Goal: Task Accomplishment & Management: Manage account settings

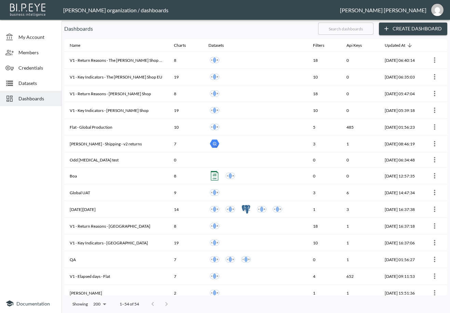
click at [359, 28] on input "text" at bounding box center [345, 28] width 55 height 17
type input "v2"
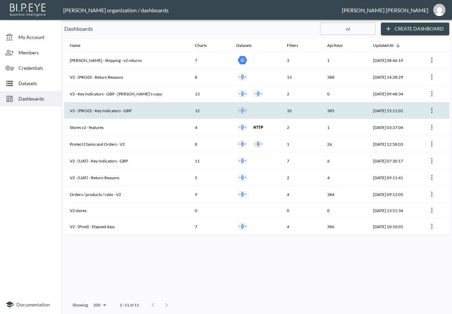
click at [131, 111] on th "V2 - (PROD) - Key Indicators - GBP" at bounding box center [126, 110] width 125 height 17
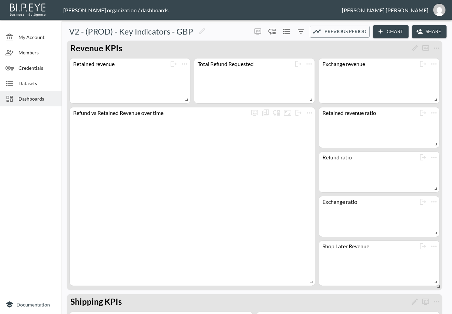
click at [360, 31] on button "Share" at bounding box center [429, 31] width 35 height 13
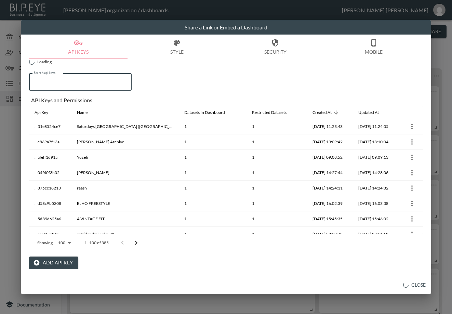
click at [71, 83] on input "Search api keys" at bounding box center [80, 81] width 103 height 17
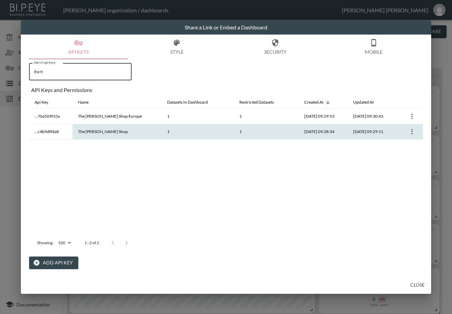
type input "the fr"
click at [106, 132] on th "The [PERSON_NAME] Shop" at bounding box center [116, 131] width 89 height 15
click at [360, 131] on icon "more" at bounding box center [412, 131] width 8 height 8
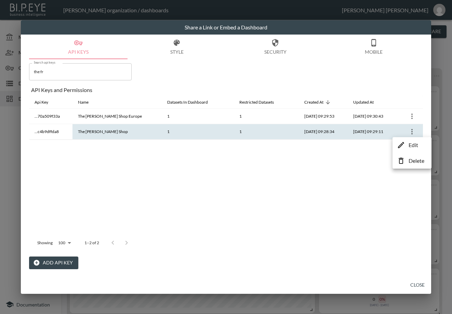
click at [360, 145] on p "Edit" at bounding box center [413, 145] width 10 height 8
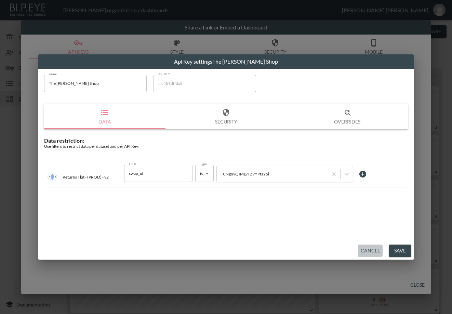
click at [360, 238] on button "Cancel" at bounding box center [370, 250] width 25 height 13
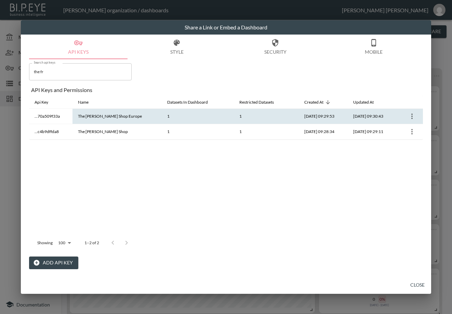
click at [360, 119] on icon "more" at bounding box center [412, 116] width 8 height 8
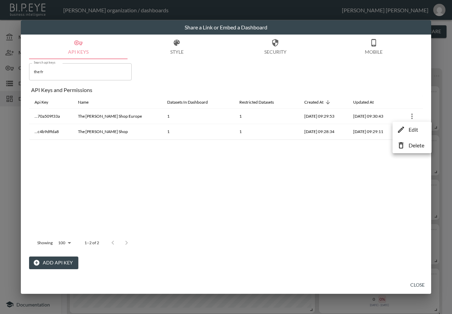
click at [360, 57] on div at bounding box center [226, 157] width 452 height 314
click at [360, 57] on div "Share a Link or Embed a Dashboard API Keys Style Security Mobile Search api key…" at bounding box center [226, 157] width 452 height 314
click at [360, 238] on button "Close" at bounding box center [417, 284] width 22 height 13
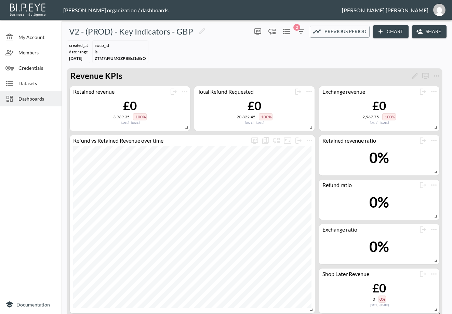
click at [360, 33] on button "Share" at bounding box center [429, 31] width 35 height 13
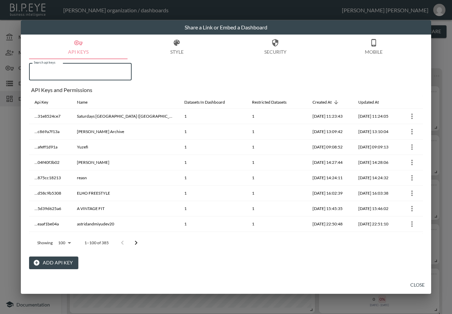
click at [104, 70] on input "Search api keys" at bounding box center [80, 71] width 103 height 17
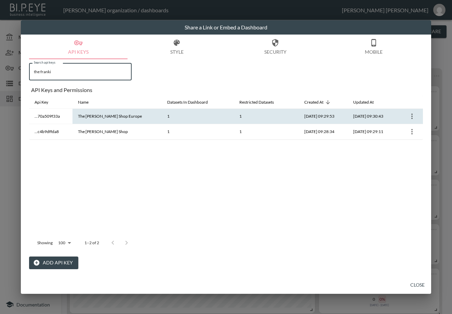
type input "the franki"
click at [360, 118] on icon "more" at bounding box center [412, 116] width 8 height 8
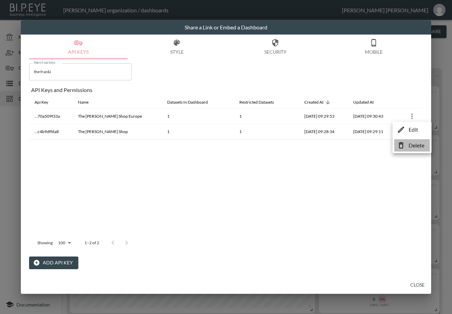
click at [360, 145] on li "Delete" at bounding box center [412, 145] width 36 height 12
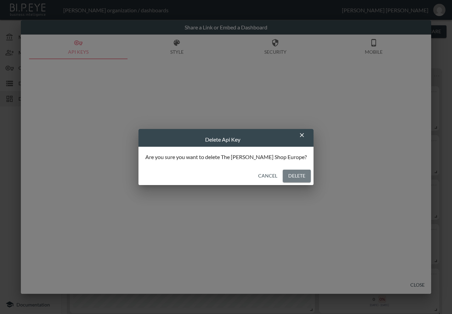
click at [283, 177] on button "Delete" at bounding box center [297, 175] width 28 height 13
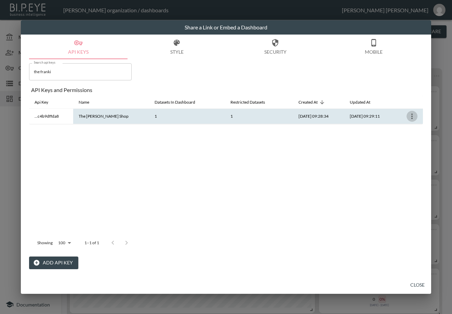
click at [360, 117] on icon "more" at bounding box center [412, 116] width 8 height 8
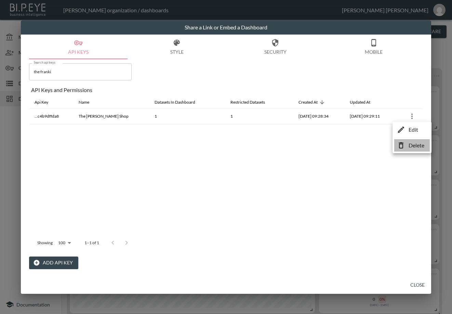
click at [360, 147] on p "Delete" at bounding box center [416, 145] width 16 height 8
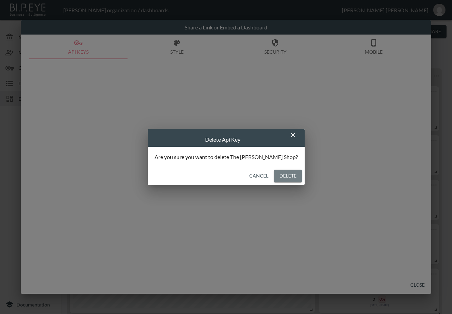
click at [283, 174] on button "Delete" at bounding box center [288, 175] width 28 height 13
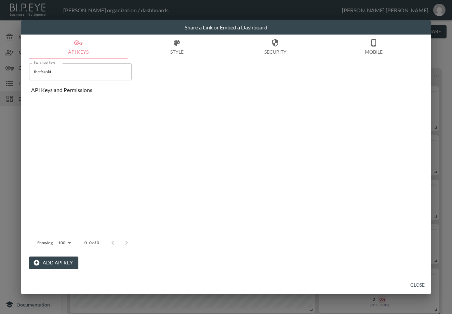
click at [54, 238] on button "Add API Key" at bounding box center [53, 262] width 49 height 13
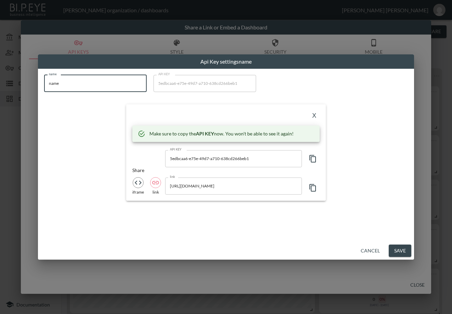
drag, startPoint x: 66, startPoint y: 77, endPoint x: 32, endPoint y: 91, distance: 35.7
click at [32, 88] on div "Api Key settings name name name name API KEY 5edbcaa6-e75e-49d7-a710-638cd266be…" at bounding box center [226, 157] width 452 height 314
paste input "The Frankie Shop Europ"
type input "The [PERSON_NAME] Shop Europe"
click at [313, 155] on icon "button" at bounding box center [312, 159] width 6 height 8
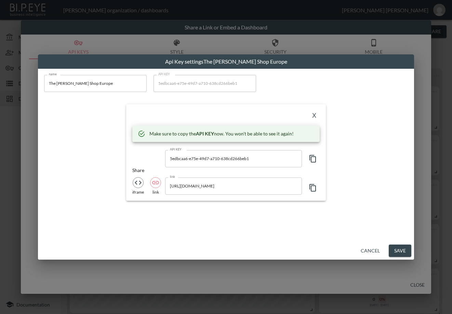
drag, startPoint x: 181, startPoint y: 118, endPoint x: 245, endPoint y: 113, distance: 63.7
click at [181, 118] on div "X" at bounding box center [225, 115] width 187 height 11
click at [312, 112] on button "X" at bounding box center [314, 115] width 11 height 11
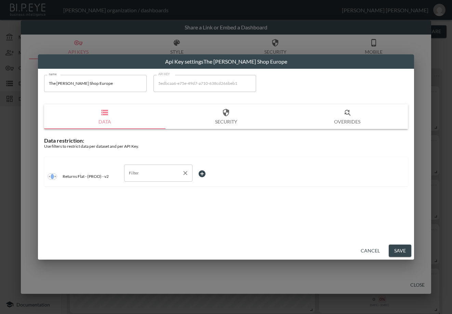
click at [151, 177] on input "Filter" at bounding box center [153, 172] width 52 height 11
drag, startPoint x: 144, startPoint y: 208, endPoint x: 162, endPoint y: 204, distance: 18.9
click at [143, 208] on span "swap_id" at bounding box center [157, 210] width 57 height 6
type input "swap_id"
click at [212, 170] on body "BI.P.EYE, Interactive Analytics Dashboards - app Zach Bailet organization / das…" at bounding box center [226, 157] width 452 height 314
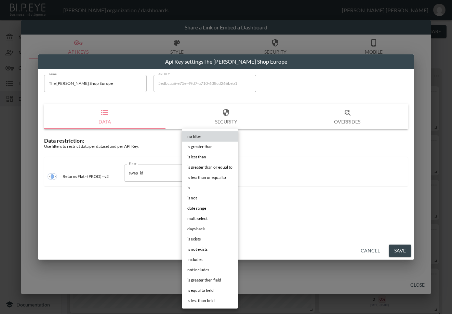
drag, startPoint x: 217, startPoint y: 189, endPoint x: 225, endPoint y: 184, distance: 9.2
click at [217, 189] on li "is" at bounding box center [210, 187] width 56 height 10
type input "is"
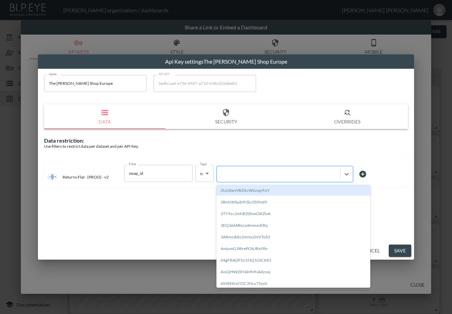
click at [245, 170] on div at bounding box center [278, 173] width 117 height 6
paste input "p0uR3Dz8UffomoFFkLGU"
type input "p0uR3Dz8UffomoFFkLGU"
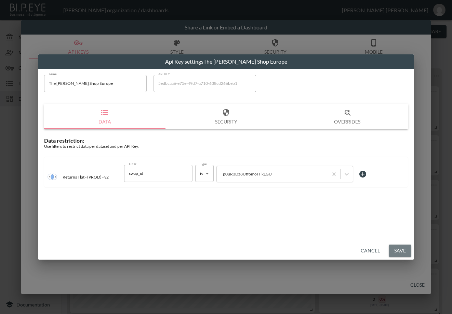
click at [360, 238] on button "Save" at bounding box center [399, 250] width 23 height 13
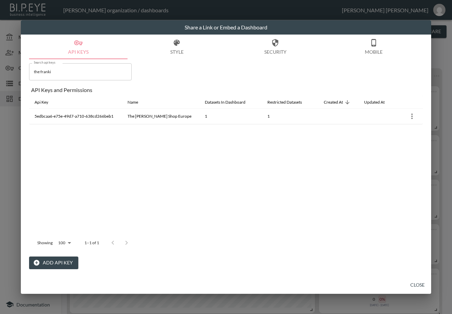
click at [66, 238] on button "Add API Key" at bounding box center [53, 262] width 49 height 13
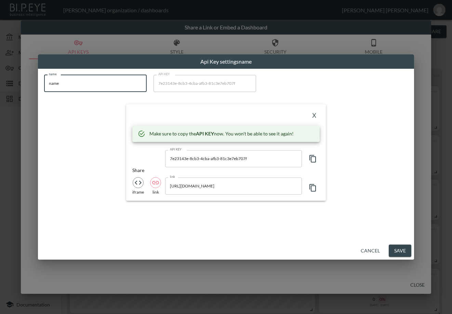
drag, startPoint x: 118, startPoint y: 84, endPoint x: 3, endPoint y: 84, distance: 114.5
click at [3, 84] on div "Api Key settings name name name name API KEY 7e23143e-8cb3-4cba-afb3-81c3e7eb70…" at bounding box center [226, 157] width 452 height 314
paste input "The [PERSON_NAME] Shop"
type input "The [PERSON_NAME] Shop"
click at [312, 158] on icon "button" at bounding box center [313, 158] width 8 height 8
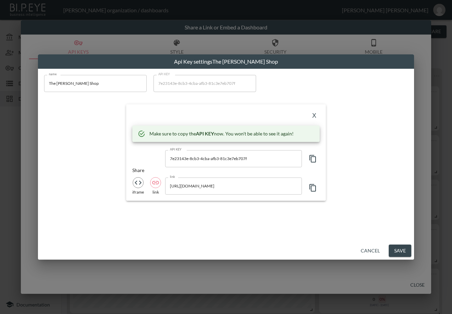
drag, startPoint x: 148, startPoint y: 111, endPoint x: 245, endPoint y: 106, distance: 97.2
click at [148, 111] on div "X" at bounding box center [225, 115] width 187 height 11
click at [313, 112] on button "X" at bounding box center [314, 115] width 11 height 11
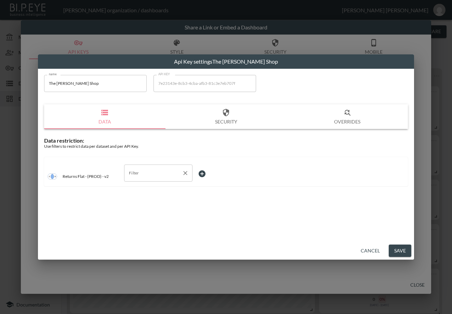
click at [140, 177] on input "Filter" at bounding box center [153, 172] width 52 height 11
click at [141, 210] on span "swap_id" at bounding box center [157, 210] width 57 height 6
type input "swap_id"
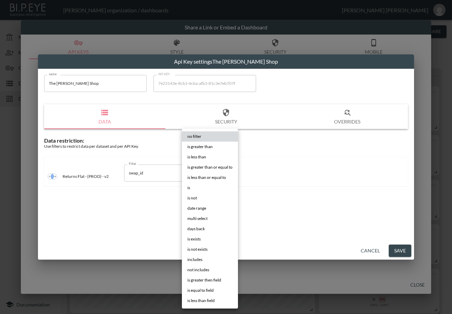
click at [214, 165] on body "BI.P.EYE, Interactive Analytics Dashboards - app Zach Bailet organization / das…" at bounding box center [226, 157] width 452 height 314
click at [192, 185] on li "is" at bounding box center [210, 187] width 56 height 10
type input "is"
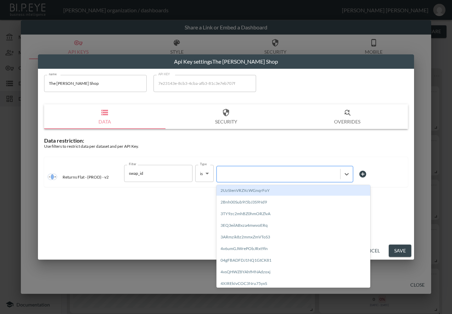
click at [257, 174] on div at bounding box center [278, 173] width 117 height 6
paste input "CNgnvQIMLvTZ9YPfaYoi"
type input "CNgnvQIMLvTZ9YPfaYoi"
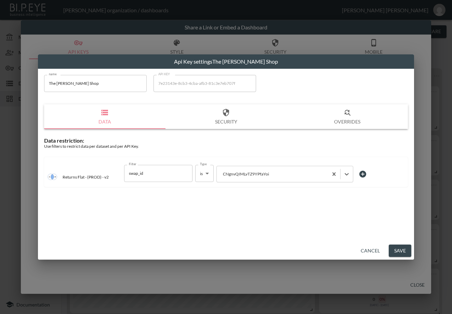
click at [360, 238] on button "Save" at bounding box center [399, 250] width 23 height 13
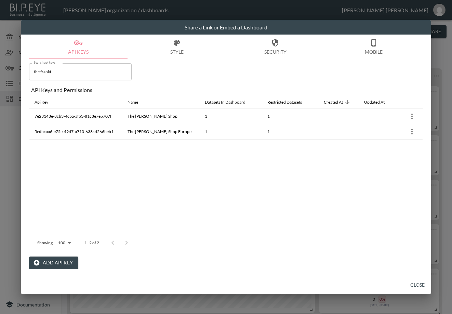
click at [360, 238] on button "Close" at bounding box center [417, 284] width 22 height 13
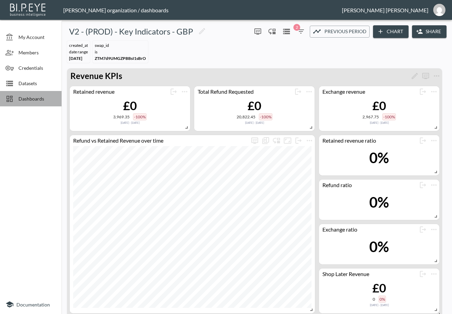
click at [40, 99] on span "Dashboards" at bounding box center [37, 98] width 38 height 7
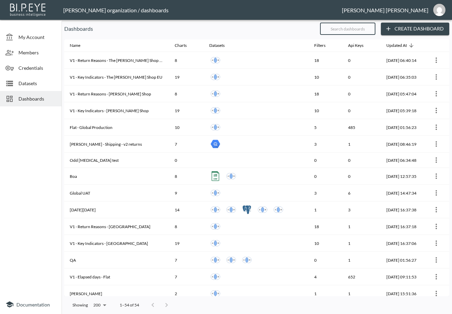
click at [324, 28] on input "text" at bounding box center [347, 28] width 55 height 17
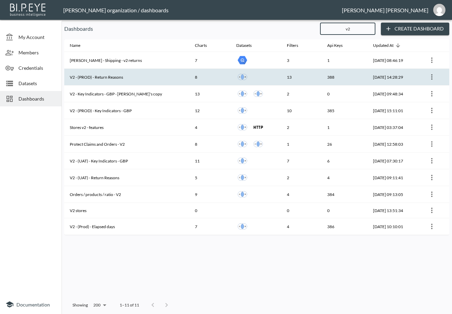
type input "v2"
click at [126, 79] on th "V2 - (PROD) - Return Reasons" at bounding box center [126, 77] width 125 height 17
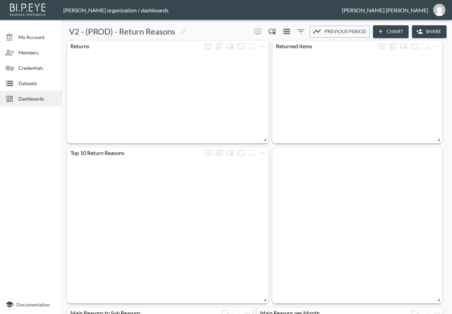
click at [360, 32] on button "Share" at bounding box center [429, 31] width 35 height 13
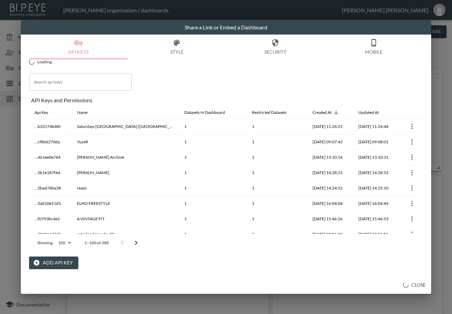
click at [99, 83] on input "Search api keys" at bounding box center [80, 81] width 103 height 17
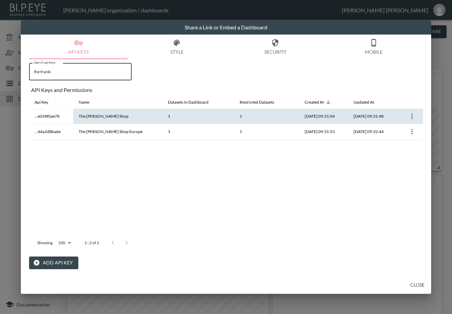
type input "the franki"
click at [360, 113] on icon "more" at bounding box center [412, 116] width 8 height 8
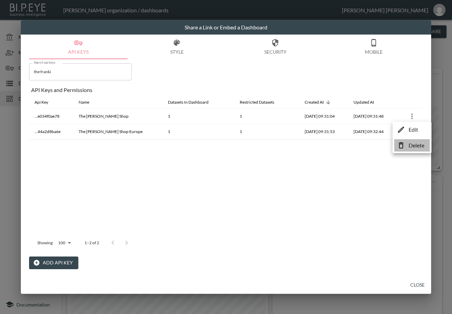
click at [360, 149] on li "Delete" at bounding box center [412, 145] width 36 height 12
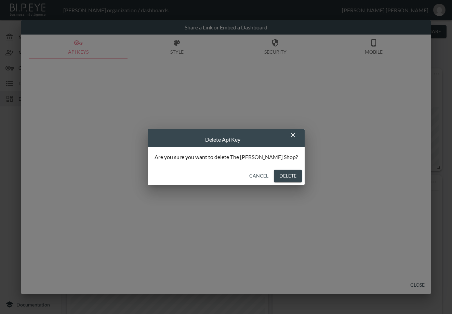
click at [274, 172] on button "Delete" at bounding box center [288, 175] width 28 height 13
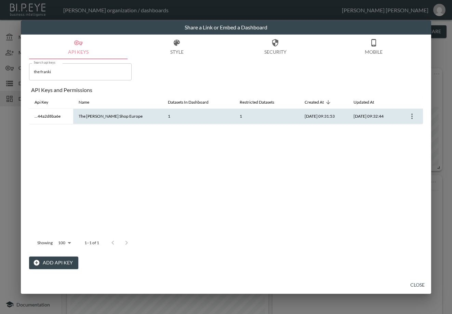
click at [360, 117] on icon "more" at bounding box center [412, 116] width 8 height 8
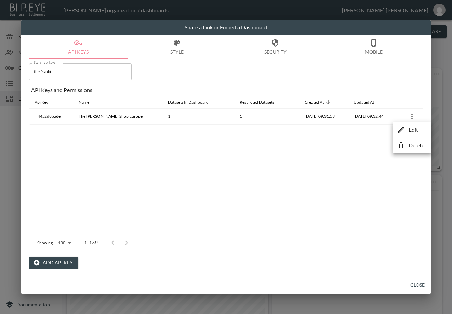
click at [360, 141] on li "Delete" at bounding box center [412, 145] width 36 height 12
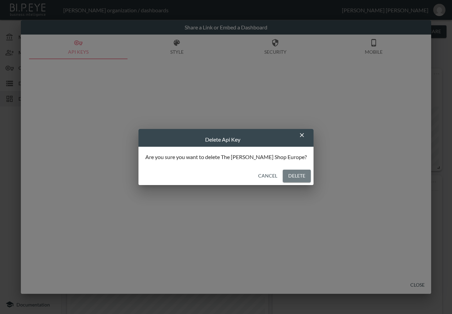
click at [288, 176] on button "Delete" at bounding box center [297, 175] width 28 height 13
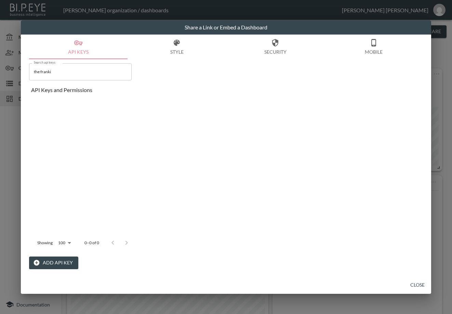
click at [360, 238] on button "Close" at bounding box center [417, 284] width 22 height 13
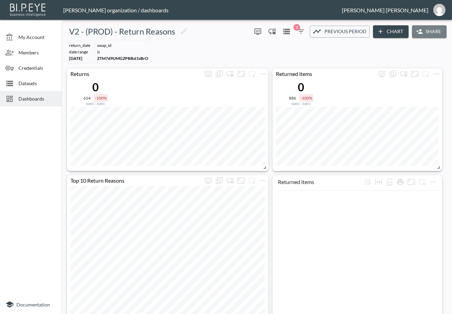
click at [360, 30] on button "Share" at bounding box center [429, 31] width 35 height 13
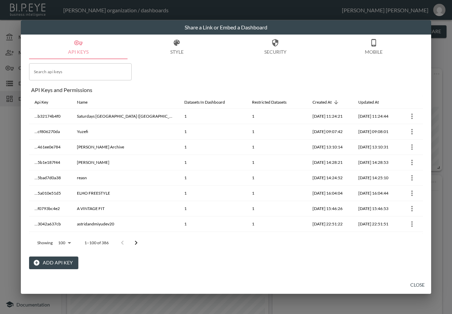
click at [56, 238] on button "Add API Key" at bounding box center [53, 262] width 49 height 13
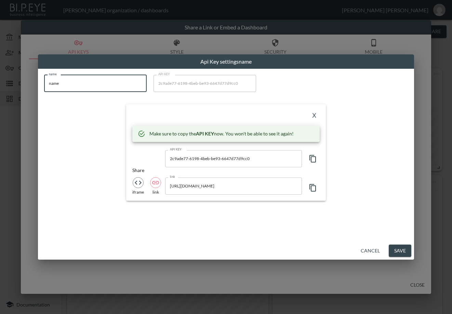
drag, startPoint x: 93, startPoint y: 87, endPoint x: 6, endPoint y: 88, distance: 86.8
click at [8, 88] on div "Api Key settings name name name name API KEY 2c9ade77-6198-4beb-be93-6647d77d9c…" at bounding box center [226, 157] width 452 height 314
paste input "The [PERSON_NAME] Shop"
type input "The [PERSON_NAME] Shop"
click at [316, 154] on icon "button" at bounding box center [313, 158] width 8 height 8
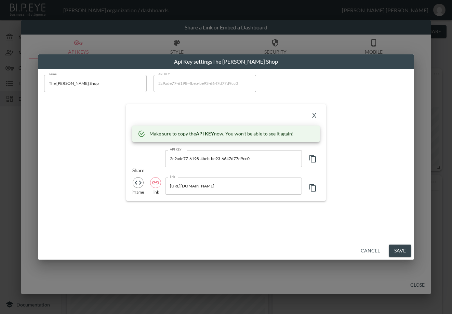
click at [160, 116] on div "X" at bounding box center [225, 115] width 187 height 11
click at [314, 113] on button "X" at bounding box center [314, 115] width 11 height 11
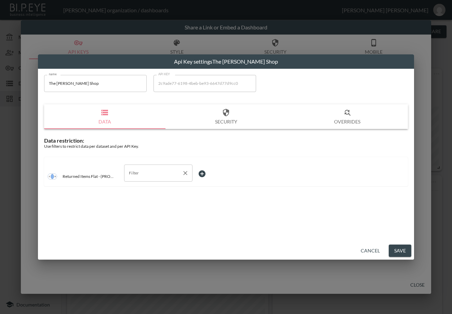
click at [154, 174] on input "Filter" at bounding box center [153, 172] width 52 height 11
click at [144, 220] on span "swap_id" at bounding box center [157, 220] width 57 height 6
type input "swap_id"
click at [210, 171] on body "BI.P.EYE, Interactive Analytics Dashboards - app Zach Bailet organization / das…" at bounding box center [226, 157] width 452 height 314
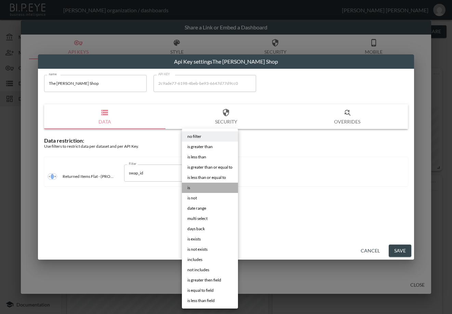
click at [208, 188] on li "is" at bounding box center [210, 187] width 56 height 10
type input "is"
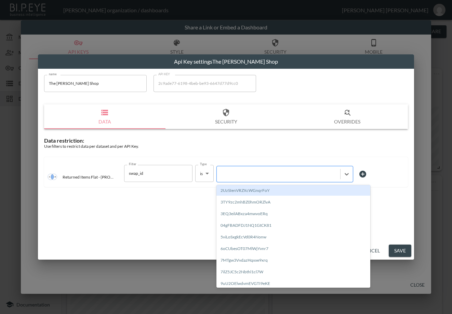
click at [254, 176] on div at bounding box center [278, 173] width 117 height 6
paste input "CNgnvQIMLvTZ9YPfaYoi"
type input "CNgnvQIMLvTZ9YPfaYoi"
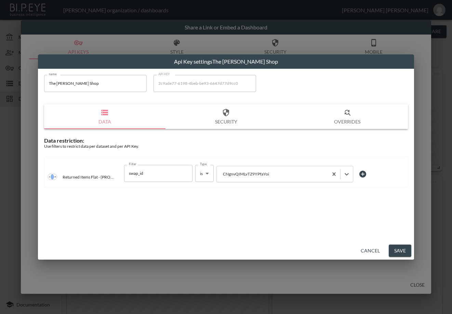
click at [360, 238] on button "Save" at bounding box center [399, 250] width 23 height 13
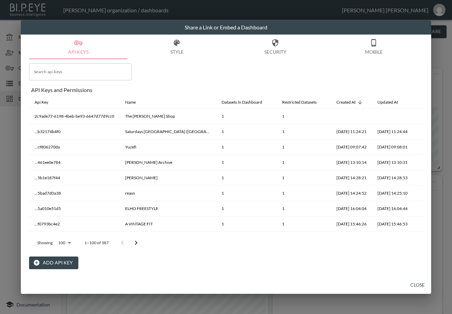
click at [55, 238] on button "Add API Key" at bounding box center [53, 262] width 49 height 13
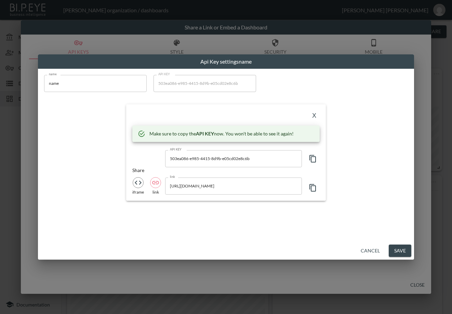
click at [78, 78] on input "name" at bounding box center [95, 83] width 103 height 17
drag, startPoint x: 84, startPoint y: 81, endPoint x: 7, endPoint y: 97, distance: 78.9
click at [3, 96] on div "Api Key settings name name name name API KEY 503ea086-e985-4415-8d9b-e05cd02e8c…" at bounding box center [226, 157] width 452 height 314
paste input "The Frankie Shop Europ"
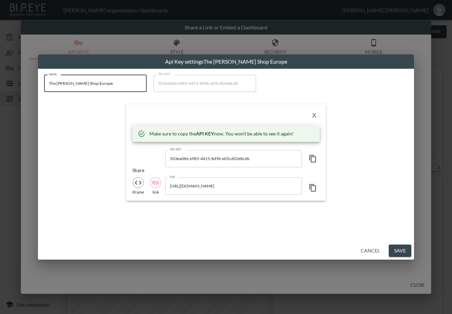
type input "The [PERSON_NAME] Shop Europe"
click at [70, 165] on div "name The Frankie Shop Europe name API KEY 503ea086-e985-4415-8d9b-e05cd02e8c6b …" at bounding box center [226, 138] width 372 height 134
click at [312, 160] on icon "button" at bounding box center [313, 158] width 8 height 8
click at [188, 118] on div "X" at bounding box center [225, 115] width 187 height 11
click at [311, 114] on button "X" at bounding box center [314, 115] width 11 height 11
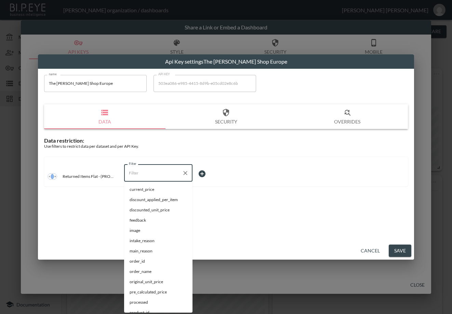
click at [162, 170] on input "Filter" at bounding box center [153, 172] width 52 height 11
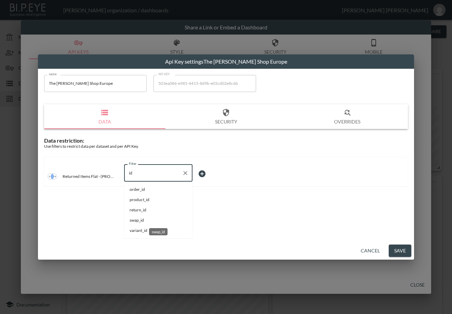
click at [143, 217] on span "swap_id" at bounding box center [157, 220] width 57 height 6
type input "swap_id"
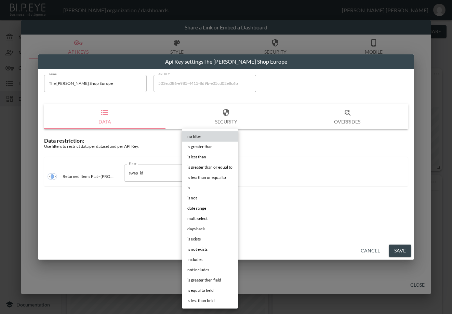
click at [217, 173] on body "BI.P.EYE, Interactive Analytics Dashboards - app Zach Bailet organization / das…" at bounding box center [226, 157] width 452 height 314
click at [205, 185] on li "is" at bounding box center [210, 187] width 56 height 10
type input "is"
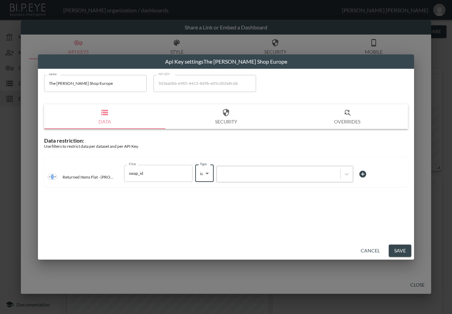
click at [249, 174] on div at bounding box center [278, 173] width 117 height 6
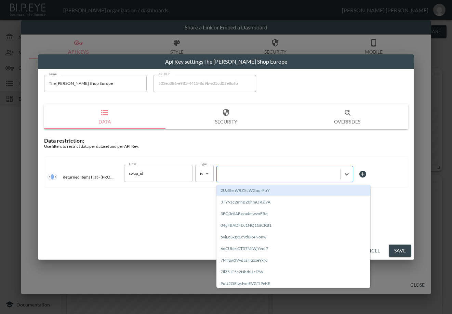
paste input "p0uR3Dz8UffomoFFkLGU"
type input "p0uR3Dz8UffomoFFkLGU"
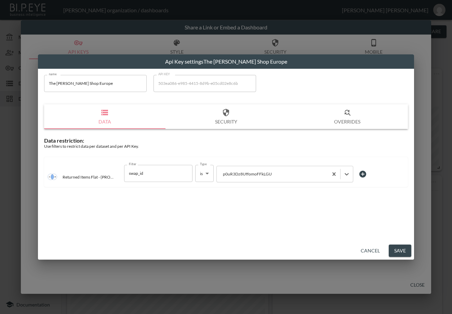
click at [360, 238] on button "Save" at bounding box center [399, 250] width 23 height 13
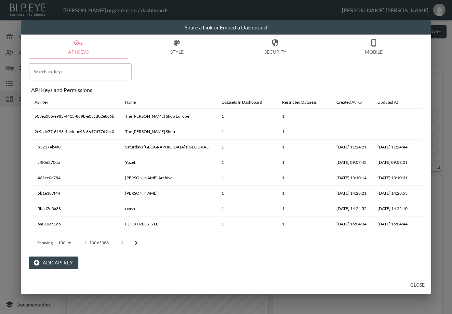
click at [360, 238] on button "Close" at bounding box center [417, 284] width 22 height 13
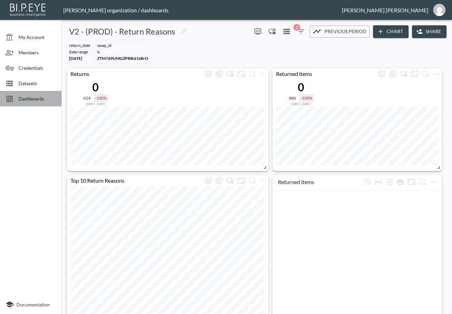
click at [27, 98] on span "Dashboards" at bounding box center [37, 98] width 38 height 7
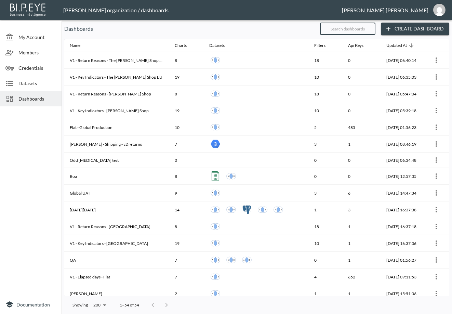
click at [360, 33] on input "text" at bounding box center [347, 28] width 55 height 17
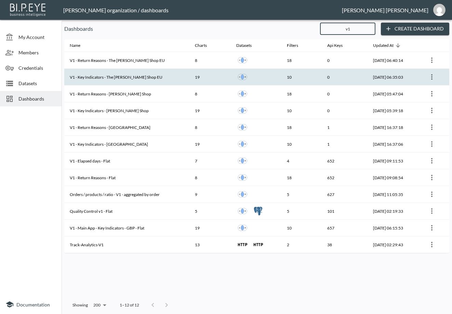
type input "v1"
click at [111, 79] on th "V1 - Key Indicators - The [PERSON_NAME] Shop EU" at bounding box center [126, 77] width 125 height 17
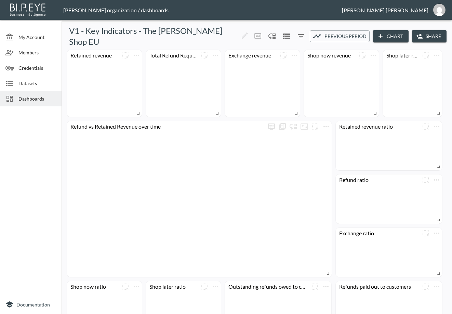
click at [360, 30] on button "Share" at bounding box center [429, 36] width 35 height 13
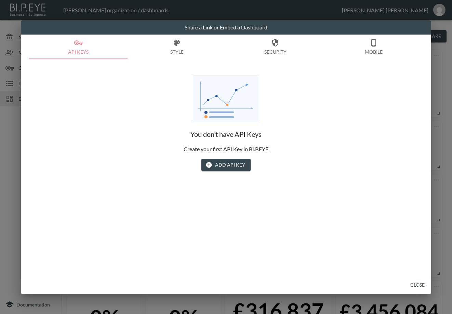
click at [360, 45] on div "Share a Link or Embed a Dashboard API Keys Style Security Mobile You don’t have…" at bounding box center [226, 157] width 452 height 314
click at [360, 238] on button "Close" at bounding box center [417, 284] width 22 height 13
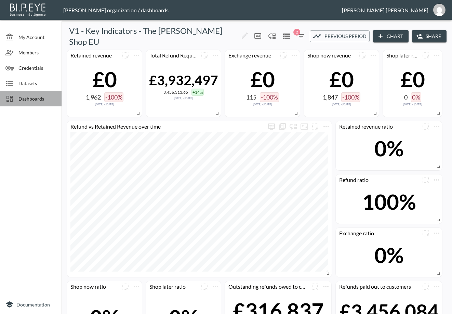
click at [32, 98] on span "Dashboards" at bounding box center [37, 98] width 38 height 7
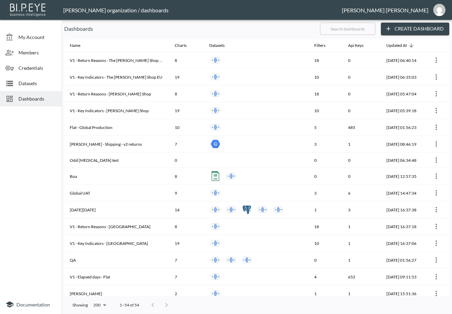
click at [338, 27] on input "text" at bounding box center [347, 28] width 55 height 17
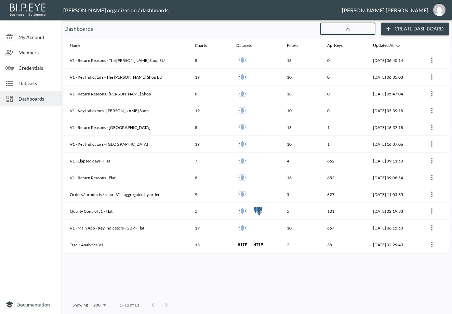
drag, startPoint x: 356, startPoint y: 29, endPoint x: 316, endPoint y: 31, distance: 39.3
click at [316, 31] on div "Dashboards v1 ​ Create Dashboard" at bounding box center [256, 29] width 385 height 13
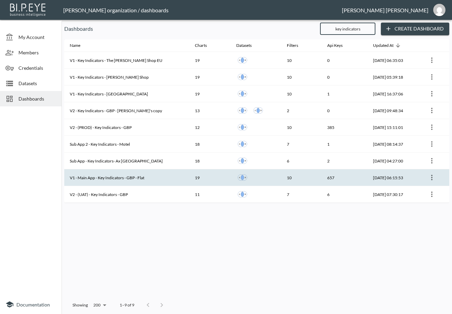
type input "key indicators"
click at [112, 178] on th "V1 - Main App - Key Indicators - GBP - Flat" at bounding box center [126, 177] width 125 height 17
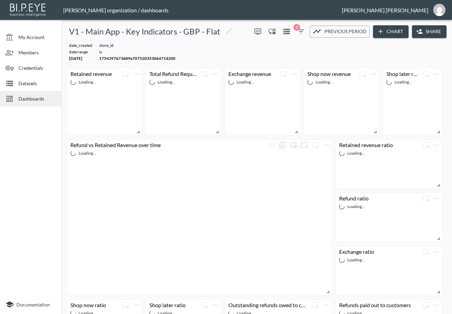
click at [360, 26] on button "Share" at bounding box center [429, 31] width 35 height 13
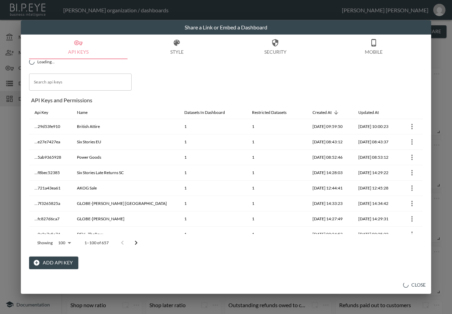
click at [101, 84] on input "Search api keys" at bounding box center [80, 81] width 103 height 17
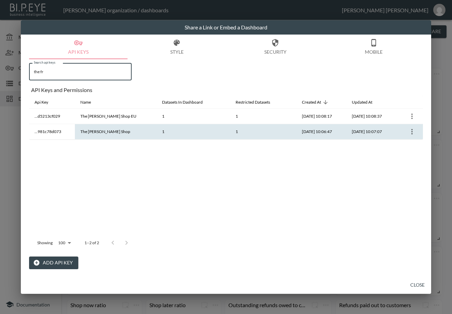
type input "the fr"
click at [360, 127] on button "more" at bounding box center [411, 131] width 11 height 11
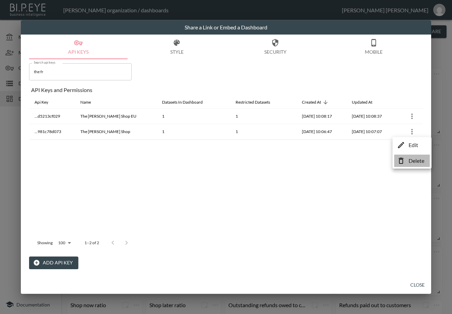
click at [360, 160] on p "Delete" at bounding box center [416, 160] width 16 height 8
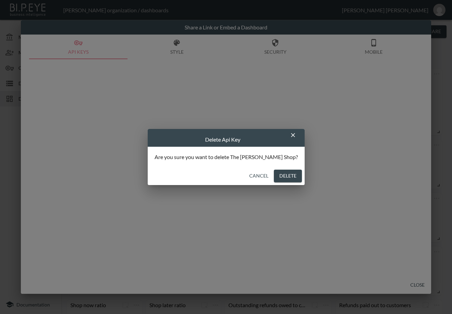
click at [274, 175] on button "Delete" at bounding box center [288, 175] width 28 height 13
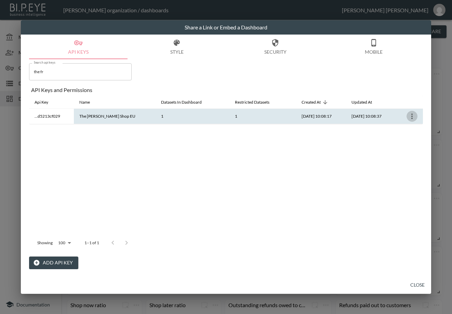
click at [360, 118] on icon "more" at bounding box center [411, 115] width 1 height 5
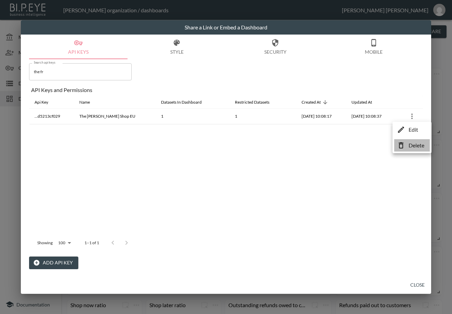
click at [360, 144] on p "Delete" at bounding box center [416, 145] width 16 height 8
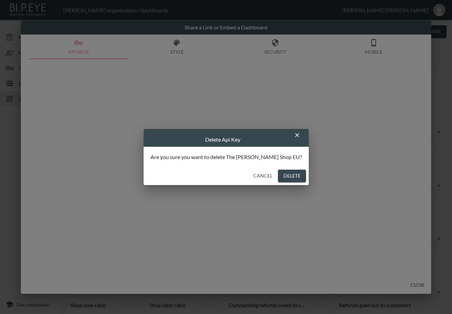
click at [282, 177] on button "Delete" at bounding box center [292, 175] width 28 height 13
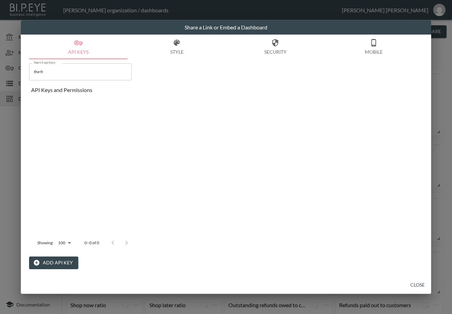
click at [66, 238] on button "Add API Key" at bounding box center [53, 262] width 49 height 13
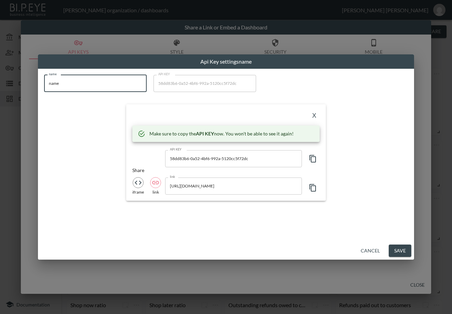
click at [59, 82] on input "name" at bounding box center [95, 83] width 103 height 17
drag, startPoint x: 49, startPoint y: 82, endPoint x: 43, endPoint y: 90, distance: 9.6
click at [38, 84] on div "name name name API KEY 58dd83b6-0a52-4bf6-992a-5120cc5f72dc API KEY X Make sure…" at bounding box center [226, 155] width 376 height 173
paste input "The [PERSON_NAME] Shop"
type input "The [PERSON_NAME] Shop"
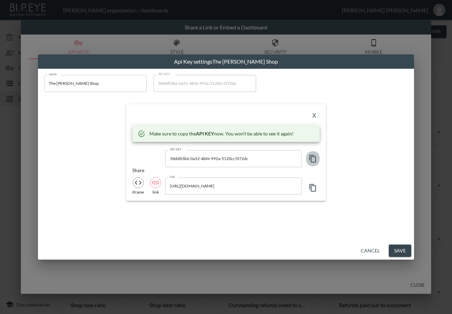
click at [312, 159] on icon "button" at bounding box center [313, 158] width 8 height 8
click at [159, 118] on div "X" at bounding box center [225, 115] width 187 height 11
click at [313, 112] on button "X" at bounding box center [314, 115] width 11 height 11
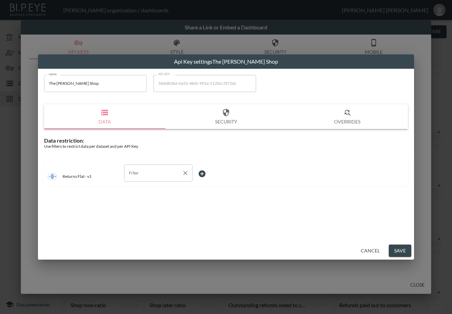
click at [150, 173] on input "Filter" at bounding box center [153, 172] width 52 height 11
click at [142, 216] on li "store_id" at bounding box center [158, 220] width 68 height 10
type input "store_id"
click at [217, 175] on body "BI.P.EYE, Interactive Analytics Dashboards - app Zach Bailet organization / das…" at bounding box center [226, 157] width 452 height 314
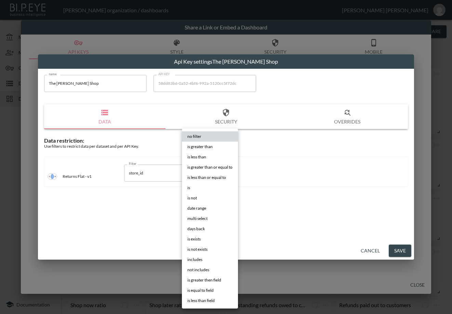
click at [216, 189] on li "is" at bounding box center [210, 187] width 56 height 10
type input "is"
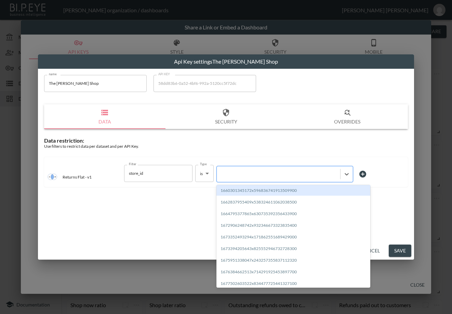
click at [260, 173] on div at bounding box center [278, 173] width 117 height 6
paste input "1719318451464x954379056932454400"
type input "1719318451464x954379056932454400"
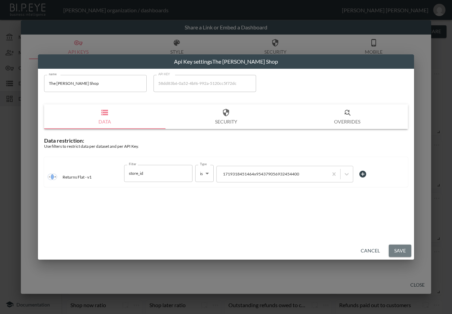
click at [360, 238] on button "Save" at bounding box center [399, 250] width 23 height 13
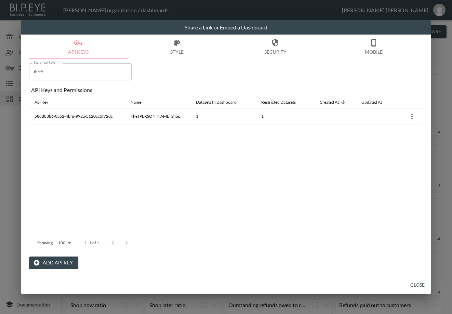
click at [53, 238] on button "Add API Key" at bounding box center [53, 262] width 49 height 13
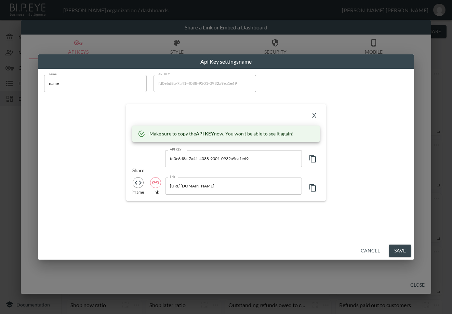
click at [95, 91] on div "name name name" at bounding box center [95, 85] width 103 height 21
drag, startPoint x: 5, startPoint y: 87, endPoint x: 9, endPoint y: 89, distance: 3.7
click at [4, 88] on div "Api Key settings name name name name API KEY fd0e6d8a-7a41-4088-9301-0932a9ea1e…" at bounding box center [226, 157] width 452 height 314
paste input "The [PERSON_NAME] Shop EU"
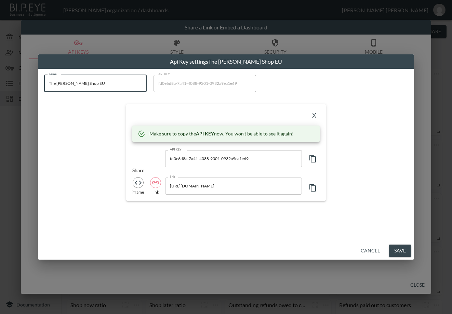
type input "The [PERSON_NAME] Shop EU"
click at [315, 160] on icon "button" at bounding box center [313, 158] width 8 height 8
click at [315, 160] on icon "button" at bounding box center [312, 159] width 6 height 8
click at [137, 204] on div "name The Frankie Shop EU name API KEY fd0e6d8a-7a41-4088-9301-0932a9ea1e69 API …" at bounding box center [226, 138] width 372 height 134
click at [315, 115] on button "X" at bounding box center [314, 115] width 11 height 11
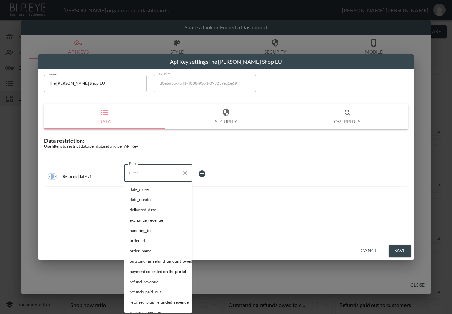
drag, startPoint x: 149, startPoint y: 172, endPoint x: 135, endPoint y: 172, distance: 13.7
click at [135, 172] on input "Filter" at bounding box center [153, 172] width 52 height 11
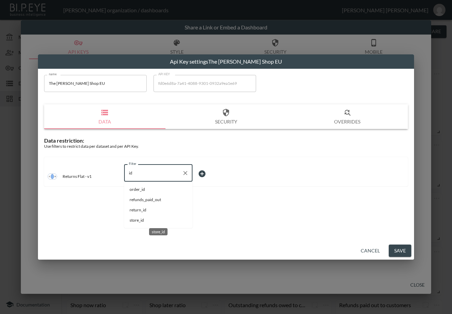
click at [147, 219] on span "store_id" at bounding box center [157, 220] width 57 height 6
type input "store_id"
click at [217, 173] on body "BI.P.EYE, Interactive Analytics Dashboards - app Zach Bailet organization / das…" at bounding box center [226, 157] width 452 height 314
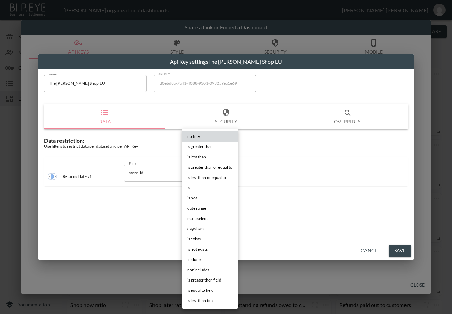
click at [205, 186] on li "is" at bounding box center [210, 187] width 56 height 10
type input "is"
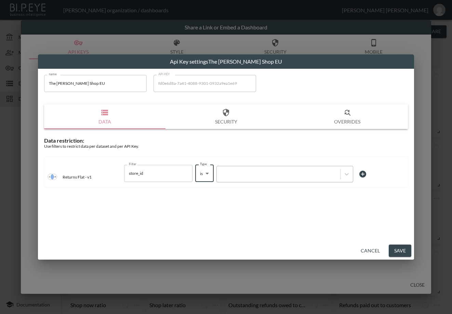
click at [247, 176] on div at bounding box center [278, 173] width 117 height 6
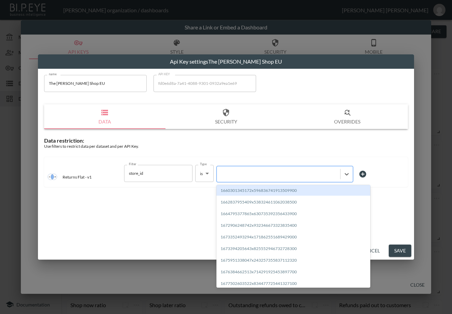
paste input "1719319423255x527932214331310100"
type input "1719319423255x527932214331310100"
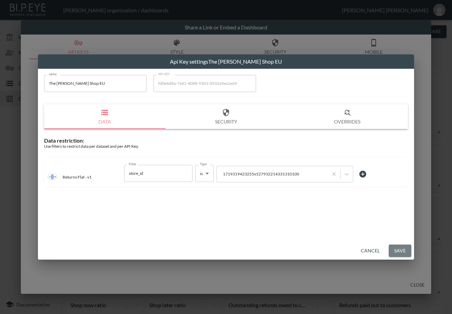
click at [360, 238] on button "Save" at bounding box center [399, 250] width 23 height 13
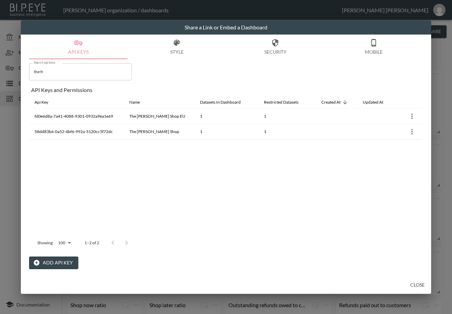
click at [360, 238] on button "Close" at bounding box center [417, 284] width 22 height 13
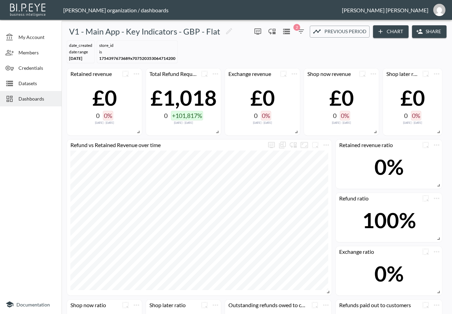
click at [15, 97] on div at bounding box center [11, 99] width 13 height 8
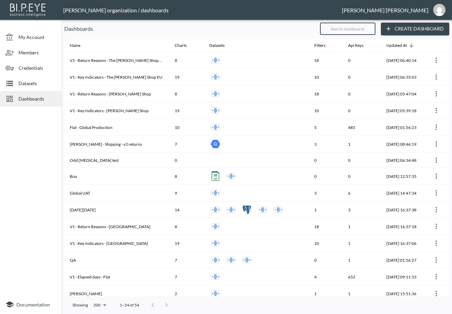
click at [343, 24] on input "text" at bounding box center [347, 28] width 55 height 17
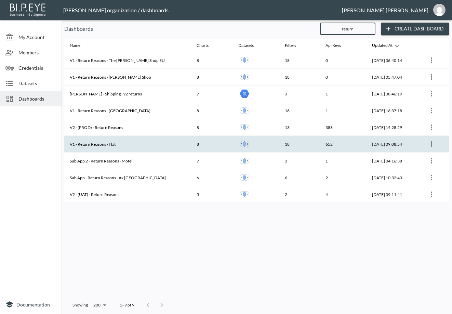
type input "return"
click at [97, 142] on th "V1 - Return Reasons - Flat" at bounding box center [127, 144] width 127 height 17
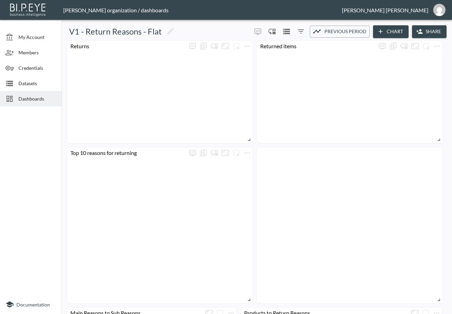
click at [360, 27] on button "Share" at bounding box center [429, 31] width 35 height 13
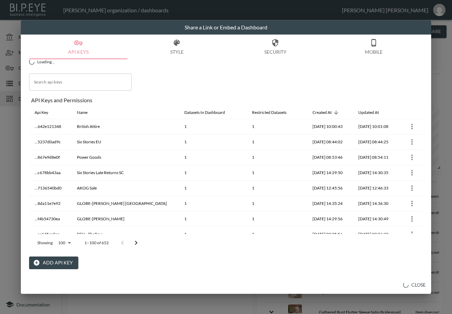
click at [60, 86] on input "Search api keys" at bounding box center [80, 81] width 103 height 17
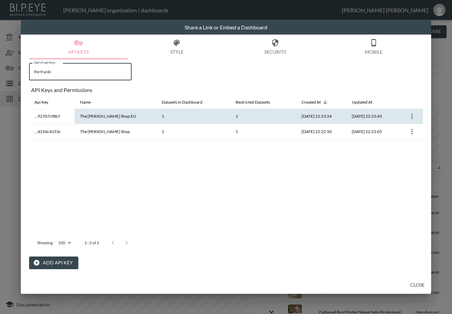
type input "the franki"
click at [360, 115] on icon "more" at bounding box center [412, 116] width 8 height 8
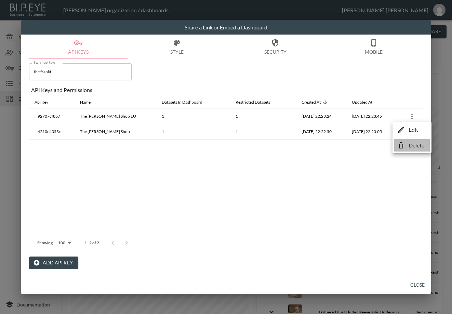
click at [360, 143] on p "Delete" at bounding box center [416, 145] width 16 height 8
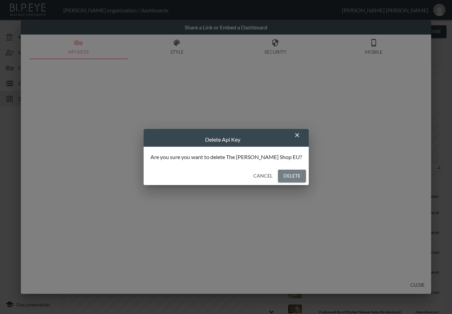
click at [278, 177] on button "Delete" at bounding box center [292, 175] width 28 height 13
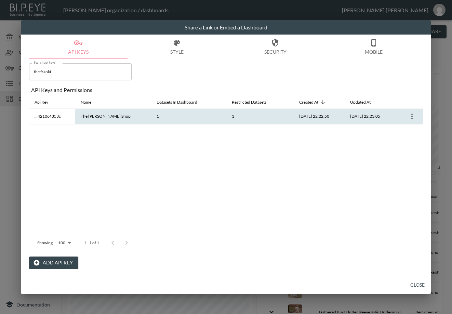
click at [360, 118] on icon "more" at bounding box center [412, 116] width 8 height 8
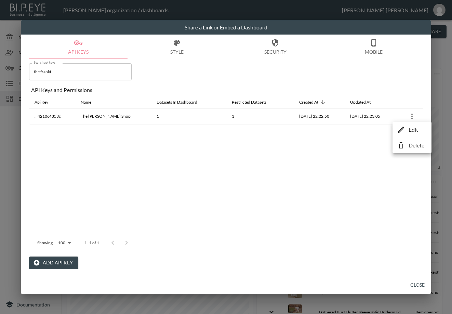
click at [360, 143] on li "Delete" at bounding box center [412, 145] width 36 height 12
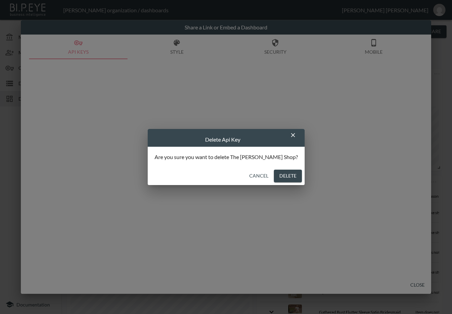
click at [274, 176] on button "Delete" at bounding box center [288, 175] width 28 height 13
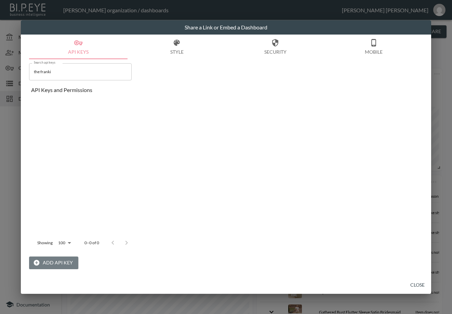
click at [56, 238] on button "Add API Key" at bounding box center [53, 262] width 49 height 13
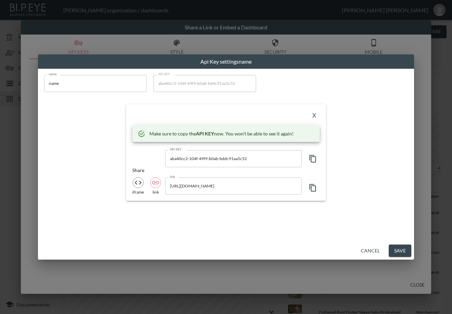
click at [90, 81] on input "name" at bounding box center [95, 83] width 103 height 17
drag, startPoint x: 90, startPoint y: 81, endPoint x: 9, endPoint y: 87, distance: 81.9
click at [9, 87] on div "Api Key settings name name name name API KEY aba40cc2-104f-49f9-b0ab-bddc91aa5c…" at bounding box center [226, 157] width 452 height 314
paste input "The [PERSON_NAME] Shop"
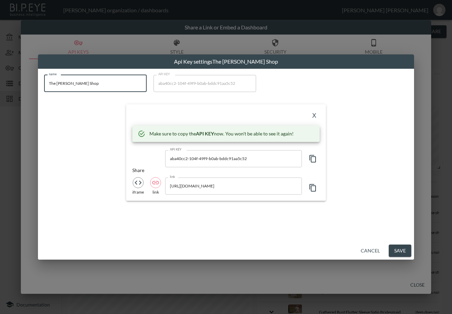
type input "The [PERSON_NAME] Shop"
click at [314, 159] on icon "button" at bounding box center [313, 158] width 8 height 8
click at [142, 155] on div "API KEY aba40cc2-104f-49f9-b0ab-bddc91aa5c52 API KEY" at bounding box center [225, 158] width 187 height 17
click at [314, 114] on button "X" at bounding box center [314, 115] width 11 height 11
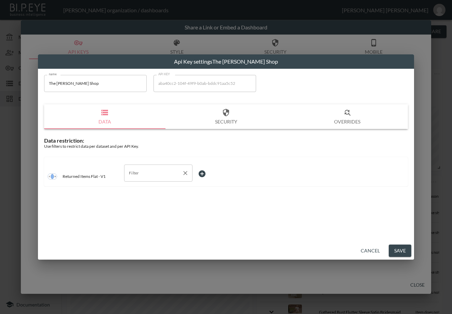
click at [144, 176] on input "Filter" at bounding box center [153, 172] width 52 height 11
click at [136, 220] on span "store_id" at bounding box center [157, 220] width 57 height 6
type input "store_id"
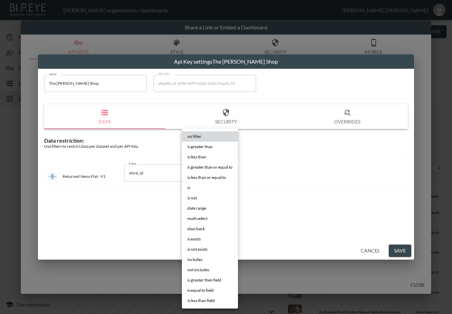
click at [220, 170] on body "BI.P.EYE, Interactive Analytics Dashboards - app Zach Bailet organization / das…" at bounding box center [226, 157] width 452 height 314
click at [203, 188] on li "is" at bounding box center [210, 187] width 56 height 10
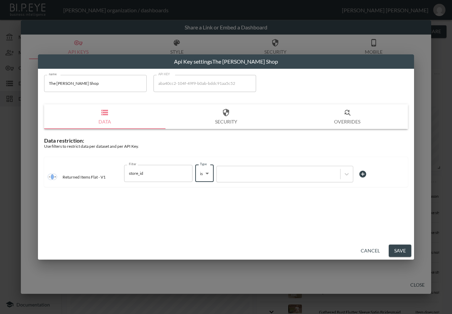
type input "is"
click at [249, 175] on div at bounding box center [278, 173] width 117 height 6
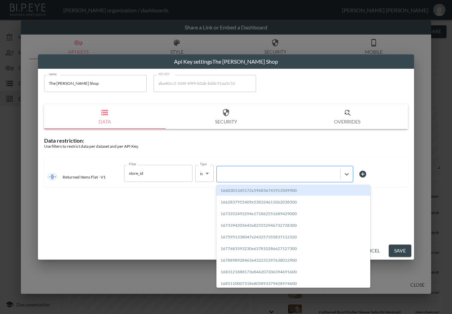
paste input "1719318451464x954379056932454400"
type input "1719318451464x954379056932454400"
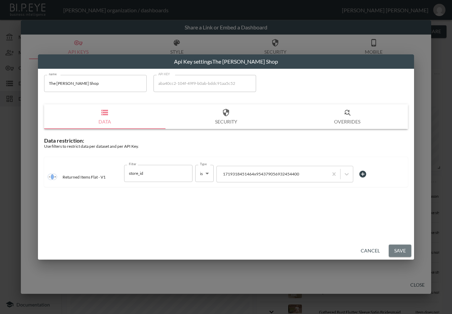
click at [360, 238] on button "Save" at bounding box center [399, 250] width 23 height 13
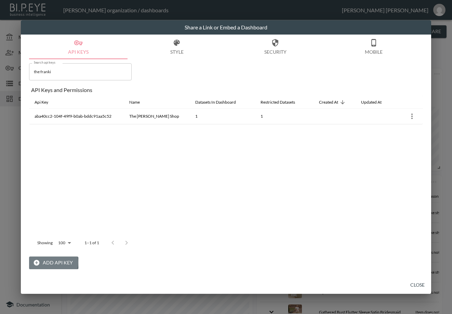
click at [46, 238] on button "Add API Key" at bounding box center [53, 262] width 49 height 13
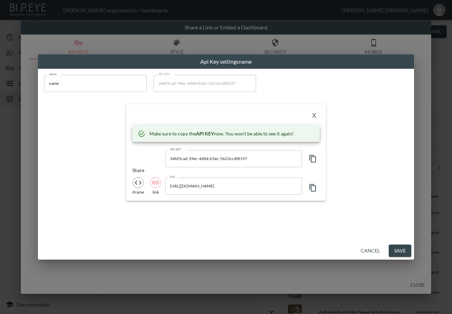
click at [78, 82] on input "name" at bounding box center [95, 83] width 103 height 17
drag, startPoint x: 59, startPoint y: 87, endPoint x: 31, endPoint y: 93, distance: 28.9
click at [31, 93] on div "Api Key settings name name name name API KEY 34fd5cad-39ec-4d84-b5ec-5623ccdf81…" at bounding box center [226, 157] width 452 height 314
paste input "The [PERSON_NAME] Shop EU"
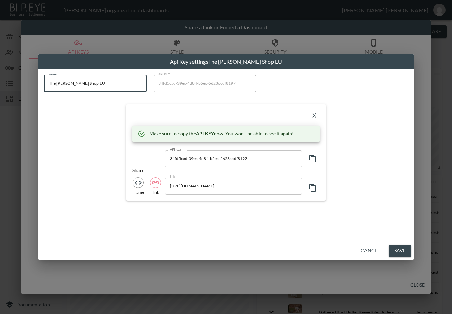
type input "The [PERSON_NAME] Shop EU"
click at [311, 155] on icon "button" at bounding box center [312, 159] width 6 height 8
click at [139, 208] on div "name The Frankie Shop EU name API KEY 34fd5cad-39ec-4d84-b5ec-5623ccdf8197 API …" at bounding box center [226, 155] width 376 height 173
click at [313, 117] on button "X" at bounding box center [314, 115] width 11 height 11
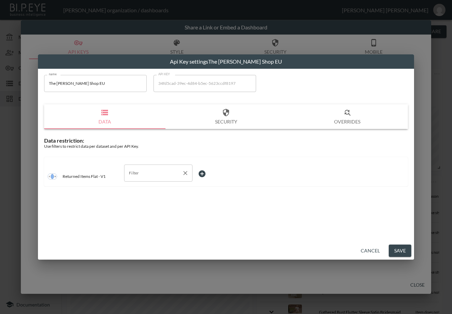
click at [162, 169] on input "Filter" at bounding box center [153, 172] width 52 height 11
click at [140, 219] on div "shopify_product_id" at bounding box center [158, 221] width 36 height 7
click at [184, 173] on icon "Clear" at bounding box center [185, 172] width 7 height 7
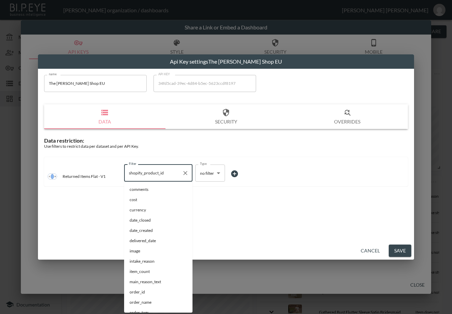
scroll to position [118, 0]
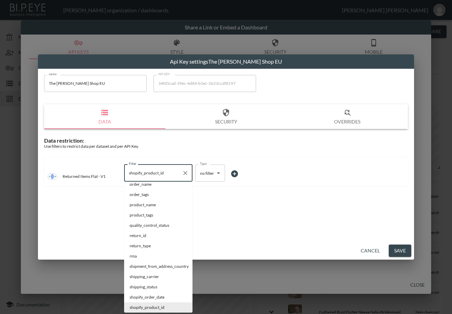
drag, startPoint x: 174, startPoint y: 175, endPoint x: 121, endPoint y: 170, distance: 53.1
click at [121, 170] on div "Filter shopify_product_id Filter Type no filter no filter Type" at bounding box center [178, 171] width 125 height 23
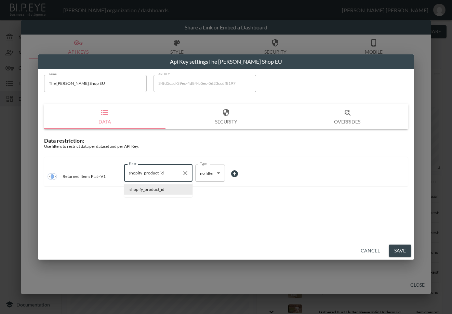
scroll to position [0, 0]
click at [223, 212] on div "name The Frankie Shop EU name API KEY 34fd5cad-39ec-4d84-b5ec-5623ccdf8197 API …" at bounding box center [226, 155] width 376 height 173
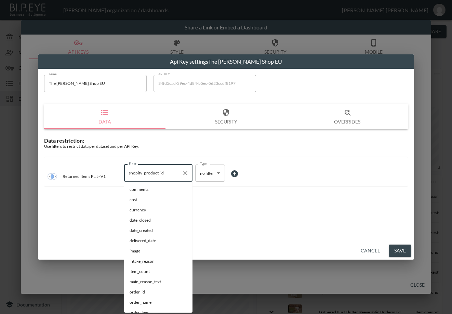
scroll to position [118, 0]
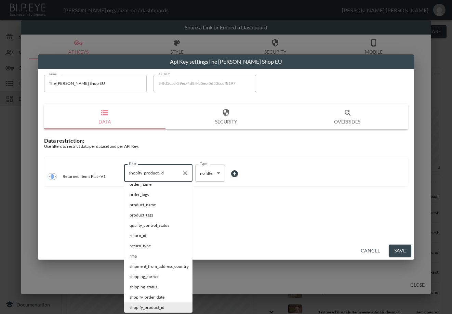
drag, startPoint x: 159, startPoint y: 171, endPoint x: 127, endPoint y: 171, distance: 31.8
click at [127, 171] on input "shopify_product_id" at bounding box center [153, 172] width 52 height 11
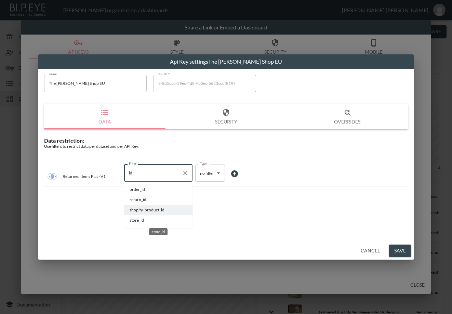
click at [134, 217] on span "store_id" at bounding box center [157, 220] width 57 height 6
type input "store_id"
click at [217, 174] on body "BI.P.EYE, Interactive Analytics Dashboards - app Zach Bailet organization / das…" at bounding box center [226, 157] width 452 height 314
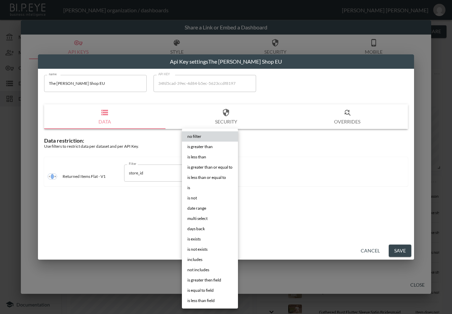
click at [208, 185] on li "is" at bounding box center [210, 187] width 56 height 10
type input "is"
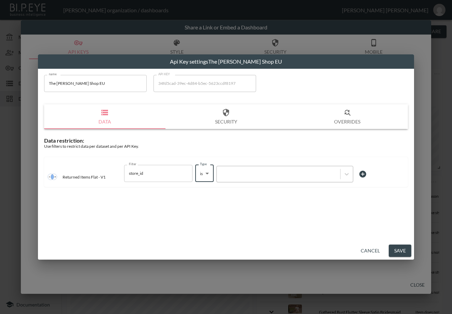
click at [254, 175] on div at bounding box center [278, 173] width 117 height 6
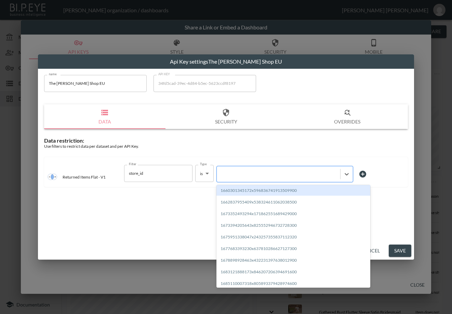
paste input "1719319423255x527932214331310100"
type input "1719319423255x527932214331310100"
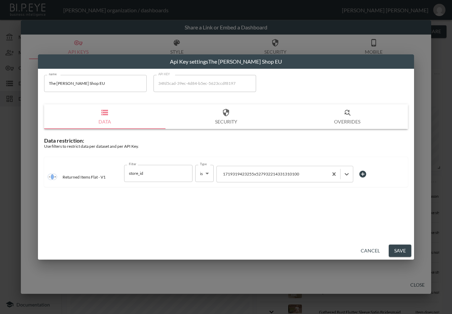
click at [360, 238] on button "Save" at bounding box center [399, 250] width 23 height 13
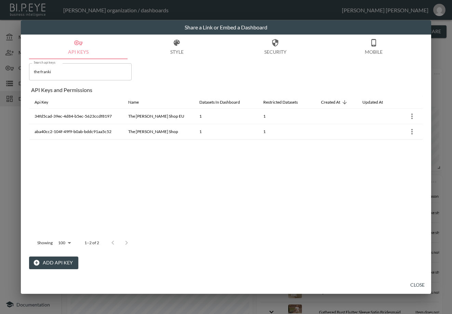
click at [360, 238] on button "Close" at bounding box center [417, 284] width 22 height 13
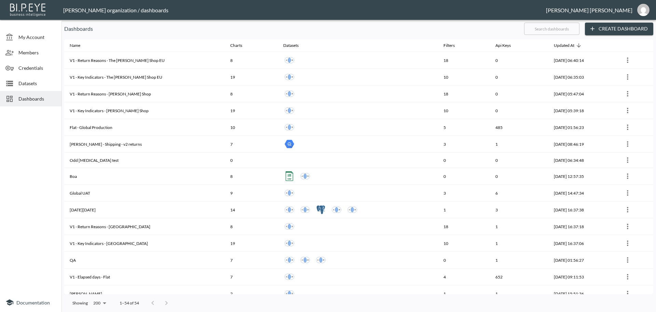
click at [556, 27] on input "text" at bounding box center [551, 28] width 55 height 17
type input "v1"
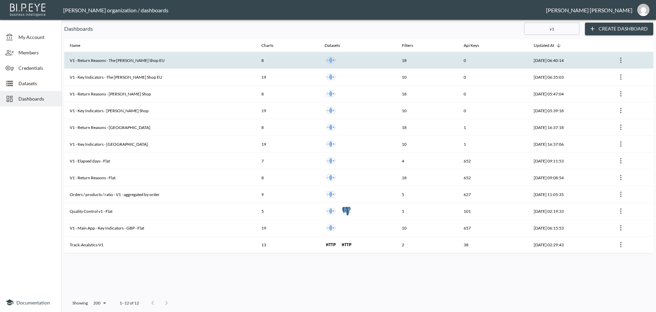
click at [155, 57] on th "V1 - Return Reasons - The [PERSON_NAME] Shop EU" at bounding box center [160, 60] width 192 height 17
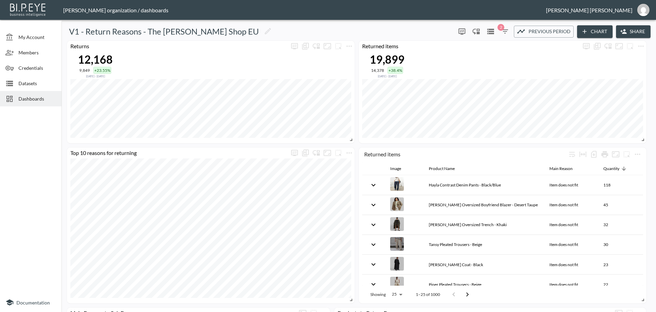
click at [630, 32] on button "Share" at bounding box center [633, 31] width 35 height 13
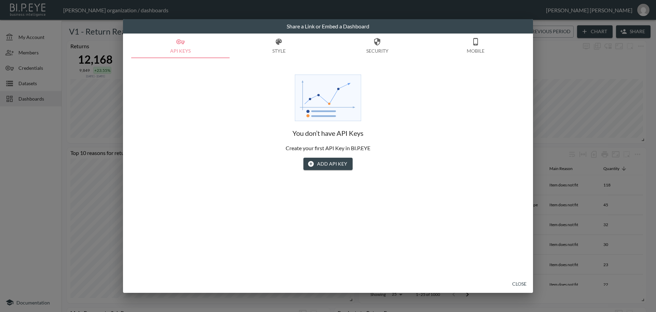
drag, startPoint x: 517, startPoint y: 284, endPoint x: 223, endPoint y: 77, distance: 359.2
click at [517, 284] on button "Close" at bounding box center [519, 283] width 22 height 13
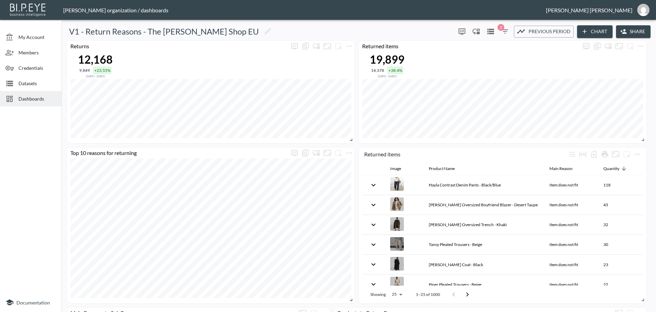
click at [30, 101] on span "Dashboards" at bounding box center [37, 98] width 38 height 7
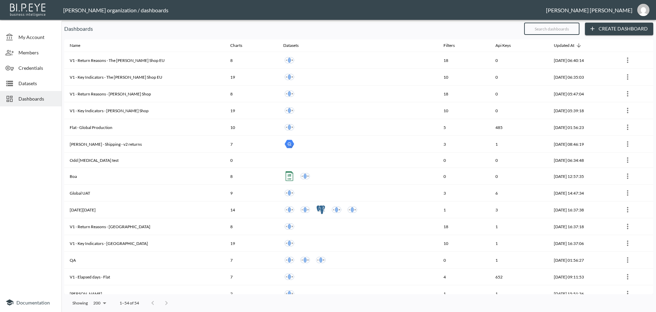
click at [565, 31] on input "text" at bounding box center [551, 28] width 55 height 17
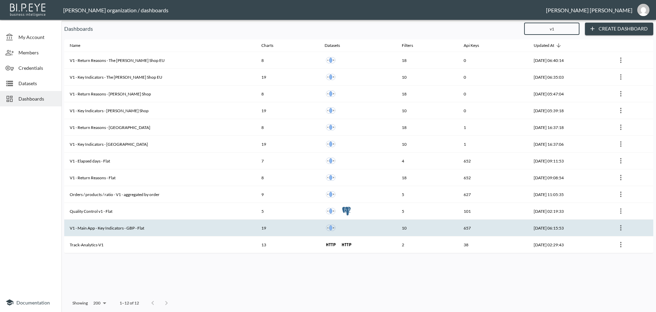
type input "v1"
click at [119, 228] on th "V1 - Main App - Key Indicators - GBP - Flat" at bounding box center [160, 227] width 192 height 17
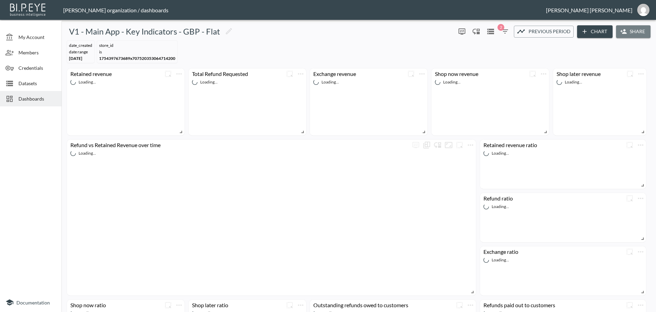
click at [637, 30] on button "Share" at bounding box center [633, 31] width 35 height 13
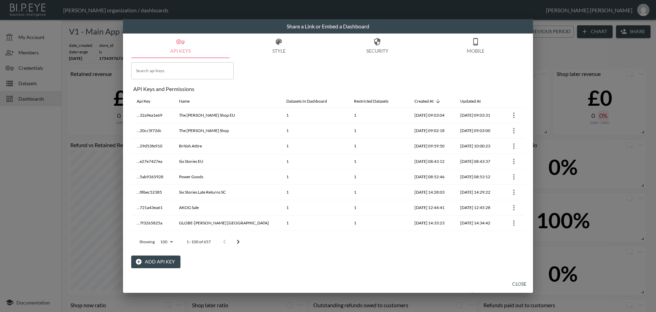
click at [25, 167] on div "Share a Link or Embed a Dashboard API Keys Style Security Mobile Search api key…" at bounding box center [328, 156] width 656 height 312
click at [527, 283] on button "Close" at bounding box center [519, 283] width 22 height 13
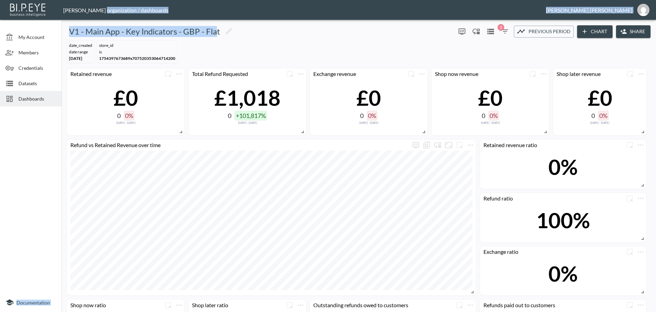
drag, startPoint x: 218, startPoint y: 29, endPoint x: 97, endPoint y: 16, distance: 121.4
click at [97, 16] on div "[PERSON_NAME] organization / dashboards [PERSON_NAME] My Account Members Creden…" at bounding box center [328, 156] width 656 height 312
click at [29, 102] on span "Dashboards" at bounding box center [37, 98] width 38 height 7
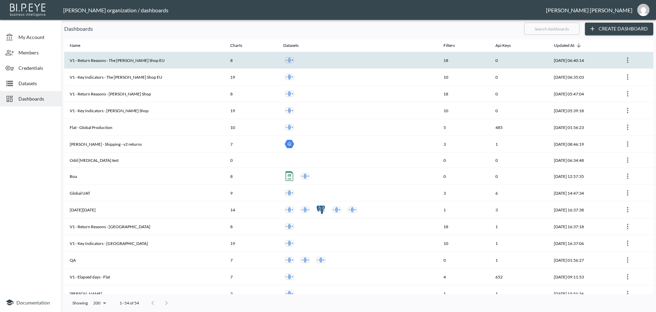
click at [166, 59] on th "V1 - Return Reasons - The [PERSON_NAME] Shop EU" at bounding box center [144, 60] width 161 height 17
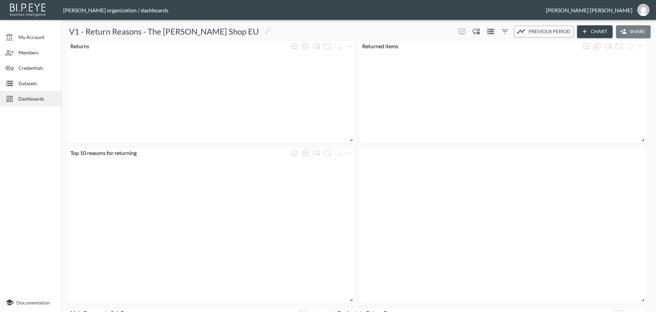
click at [637, 27] on button "Share" at bounding box center [633, 31] width 35 height 13
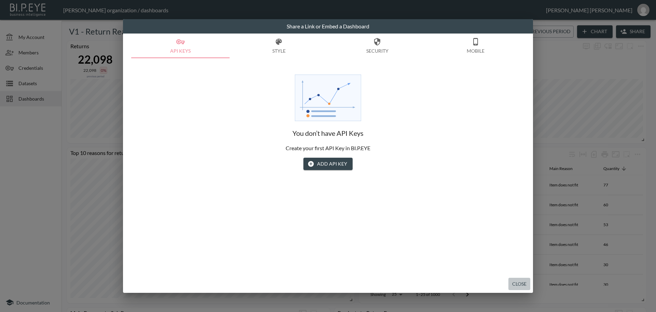
click at [525, 282] on button "Close" at bounding box center [519, 283] width 22 height 13
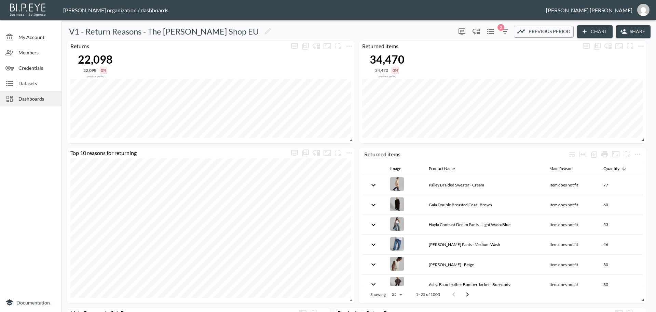
click at [624, 30] on icon "button" at bounding box center [623, 31] width 7 height 7
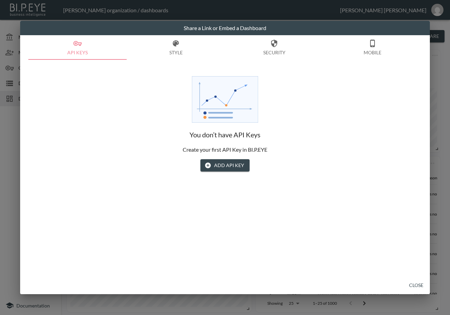
click at [212, 161] on button "Add API Key" at bounding box center [225, 165] width 49 height 13
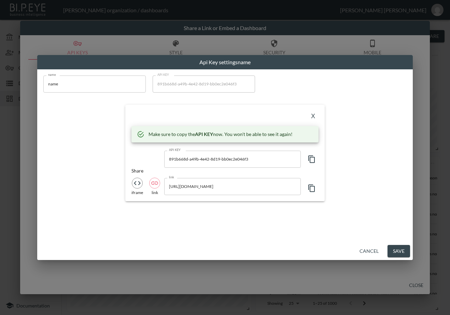
click at [132, 102] on div "name name name API KEY 891b668d-a49b-4e42-8d19-bb0ec2e046f3 API KEY X Make sure…" at bounding box center [225, 138] width 372 height 134
click at [369, 248] on button "Cancel" at bounding box center [369, 251] width 25 height 13
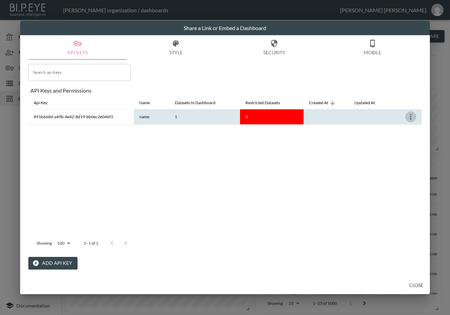
click at [409, 115] on icon "more" at bounding box center [411, 117] width 8 height 8
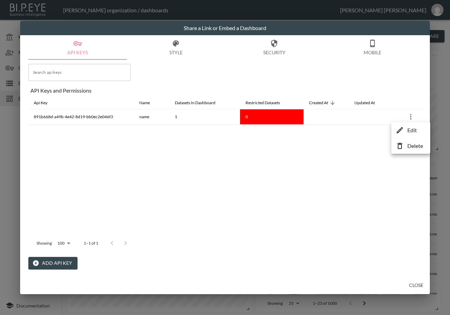
click at [408, 144] on p "Delete" at bounding box center [416, 146] width 16 height 8
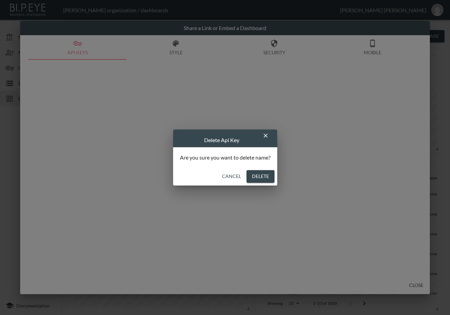
click at [260, 174] on button "Delete" at bounding box center [261, 176] width 28 height 13
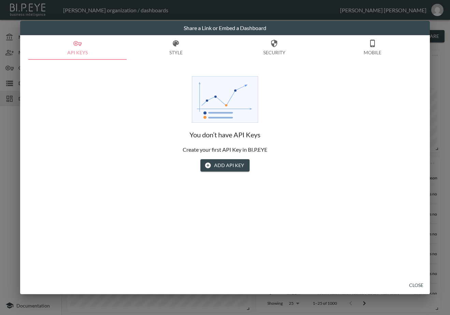
drag, startPoint x: 417, startPoint y: 285, endPoint x: 205, endPoint y: 168, distance: 242.1
click at [418, 285] on button "Close" at bounding box center [417, 285] width 22 height 13
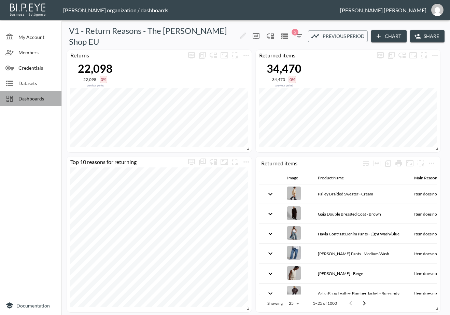
click at [27, 102] on span "Dashboards" at bounding box center [37, 98] width 38 height 7
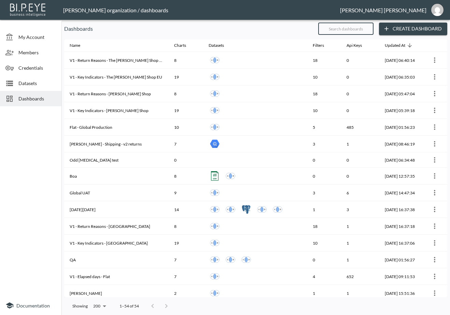
click at [366, 32] on input "text" at bounding box center [345, 28] width 55 height 17
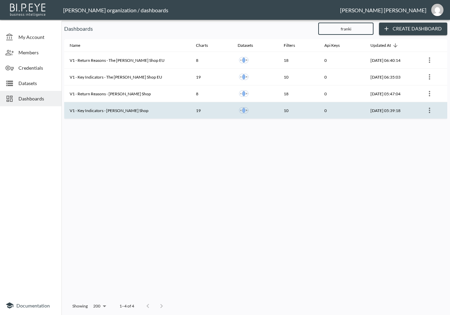
type input "franki"
click at [139, 108] on th "V1 - Key Indicators - [PERSON_NAME] Shop" at bounding box center [127, 110] width 126 height 17
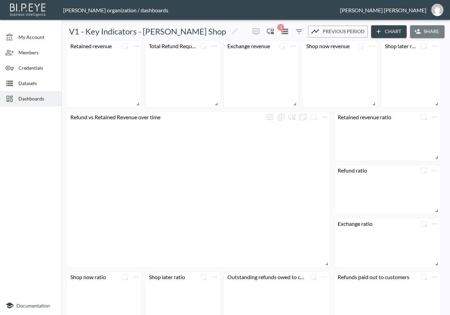
click at [430, 30] on button "Share" at bounding box center [427, 31] width 35 height 13
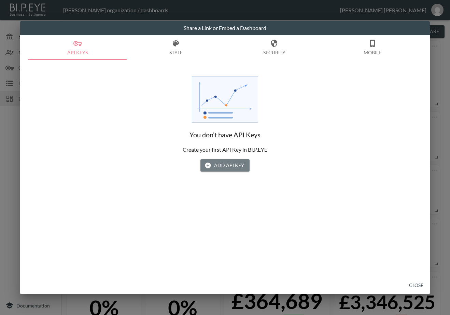
click at [236, 164] on button "Add API Key" at bounding box center [225, 165] width 49 height 13
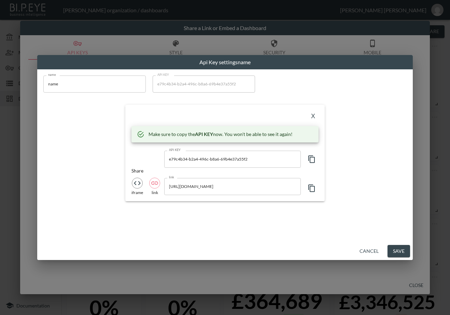
click at [88, 83] on input "name" at bounding box center [94, 84] width 103 height 17
click at [26, 85] on div "Api Key settings name name name name API KEY e79c4b34-b2a4-496c-b8a6-69b4e37a55…" at bounding box center [225, 157] width 450 height 315
paste input "The [PERSON_NAME] Shop"
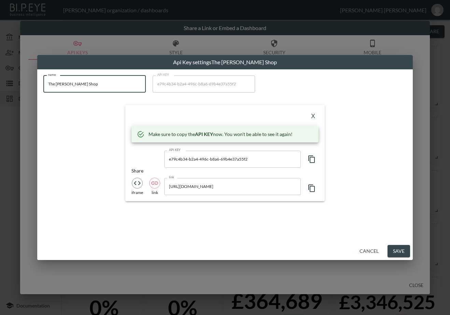
type input "The [PERSON_NAME] Shop"
click at [312, 159] on icon "button" at bounding box center [312, 159] width 8 height 8
click at [168, 120] on div "X" at bounding box center [225, 116] width 187 height 11
click at [163, 112] on div "X" at bounding box center [225, 116] width 187 height 11
drag, startPoint x: 167, startPoint y: 122, endPoint x: 257, endPoint y: 121, distance: 89.2
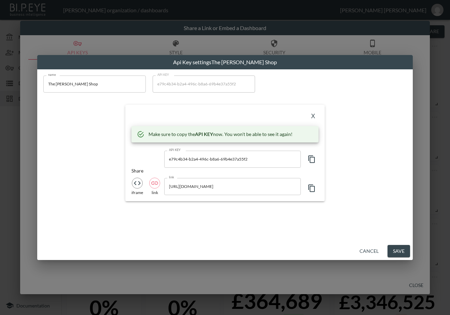
click at [168, 122] on div "X Make sure to copy the API KEY now. You won't be able to see it again! API KEY…" at bounding box center [225, 153] width 200 height 96
drag, startPoint x: 316, startPoint y: 118, endPoint x: 289, endPoint y: 131, distance: 29.8
click at [315, 118] on button "X" at bounding box center [313, 116] width 11 height 11
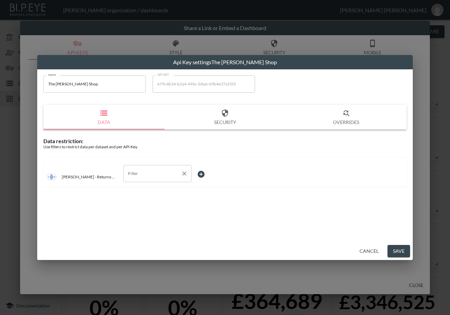
click at [139, 172] on input "Filter" at bounding box center [152, 173] width 52 height 11
click at [139, 218] on span "store_id" at bounding box center [157, 221] width 57 height 6
type input "store_id"
click at [202, 174] on body "BI.P.EYE, Interactive Analytics Dashboards - app [PERSON_NAME] organization / d…" at bounding box center [225, 157] width 450 height 315
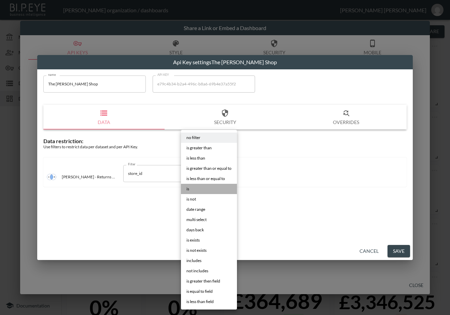
click at [204, 190] on li "is" at bounding box center [209, 189] width 56 height 10
type input "is"
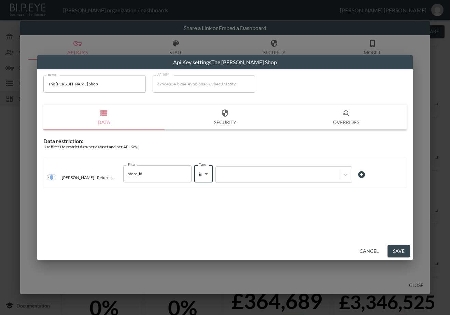
click at [261, 178] on div at bounding box center [277, 174] width 123 height 9
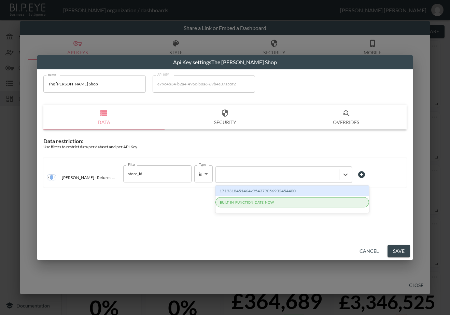
paste input "1719318451464x954379056932454400"
type input "1719318451464x954379056932454400"
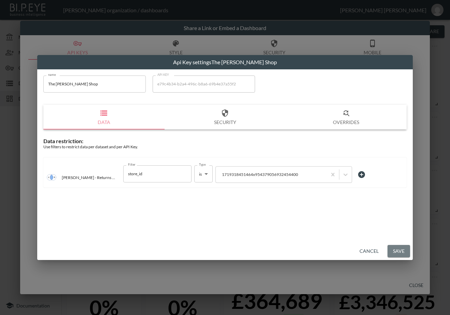
click at [395, 251] on button "Save" at bounding box center [399, 251] width 23 height 13
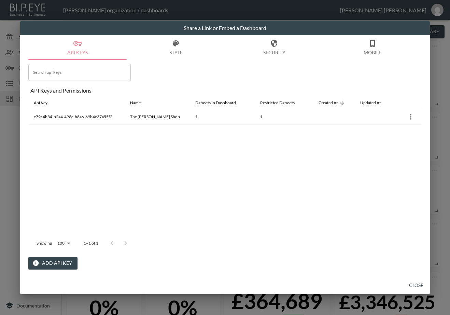
click at [415, 282] on button "Close" at bounding box center [417, 285] width 22 height 13
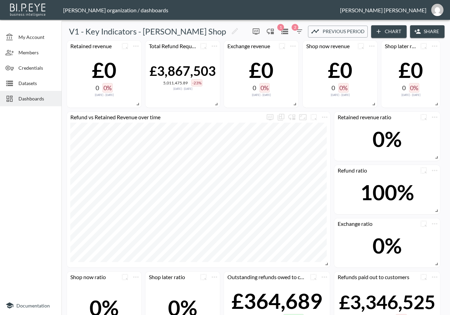
click at [28, 100] on span "Dashboards" at bounding box center [37, 98] width 38 height 7
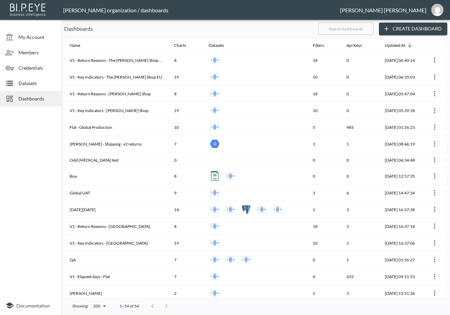
click at [363, 26] on input "text" at bounding box center [345, 28] width 55 height 17
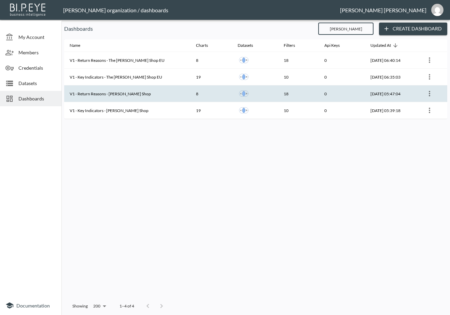
type input "[PERSON_NAME]"
click at [141, 93] on th "V1 - Return Reasons - [PERSON_NAME] Shop" at bounding box center [127, 93] width 126 height 17
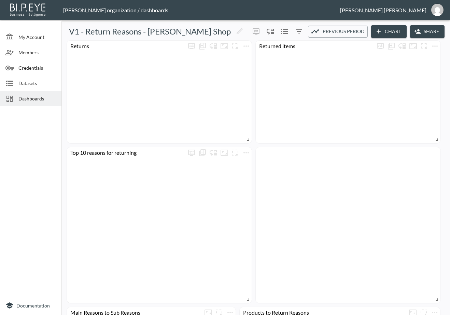
click at [421, 31] on button "Share" at bounding box center [427, 31] width 35 height 13
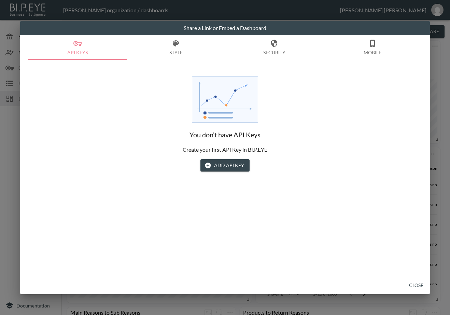
click at [221, 161] on button "Add API Key" at bounding box center [225, 165] width 49 height 13
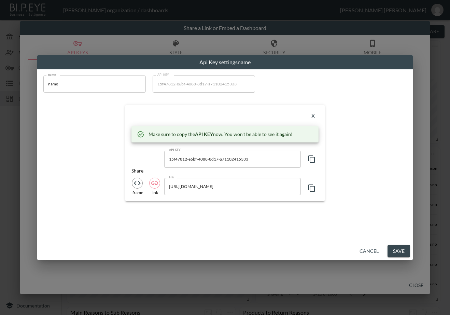
drag, startPoint x: 109, startPoint y: 79, endPoint x: 104, endPoint y: 82, distance: 5.5
click at [109, 79] on input "name" at bounding box center [94, 84] width 103 height 17
drag, startPoint x: 15, startPoint y: 93, endPoint x: 10, endPoint y: 95, distance: 5.7
click at [10, 94] on div "Api Key settings name name name name API KEY 15f47812-e6bf-4088-8d17-a711024153…" at bounding box center [225, 157] width 450 height 315
paste input "The [PERSON_NAME] Shop"
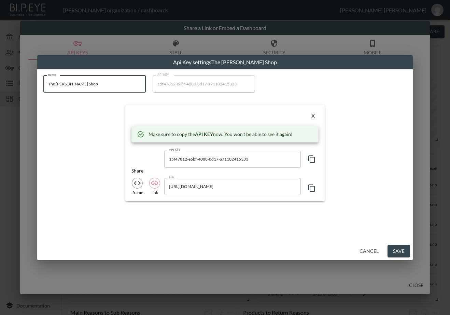
click at [99, 82] on input "The [PERSON_NAME] Shop" at bounding box center [94, 84] width 103 height 17
type input "The [PERSON_NAME] Shop"
click at [309, 159] on icon "button" at bounding box center [312, 159] width 8 height 8
click at [117, 203] on div "name The [PERSON_NAME] Shop name API KEY 15f47812-e6bf-4088-8d17-a71102415333 A…" at bounding box center [225, 138] width 372 height 134
click at [68, 154] on div "name The [PERSON_NAME] Shop name API KEY 15f47812-e6bf-4088-8d17-a71102415333 A…" at bounding box center [225, 138] width 372 height 134
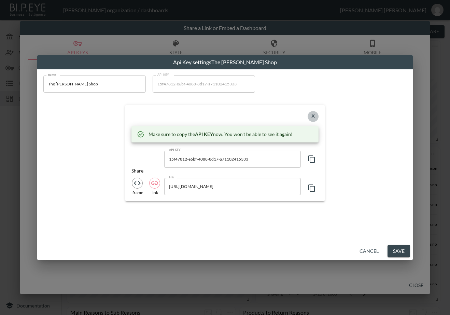
click at [313, 113] on button "X" at bounding box center [313, 116] width 11 height 11
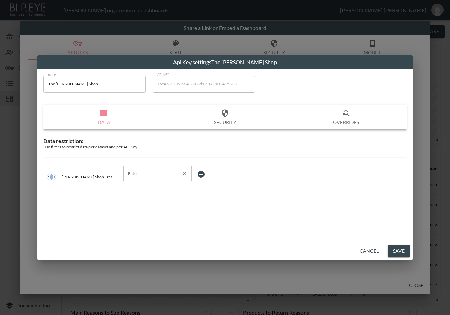
click at [152, 172] on input "Filter" at bounding box center [152, 173] width 52 height 11
click at [135, 220] on span "store_id" at bounding box center [157, 221] width 57 height 6
type input "store_id"
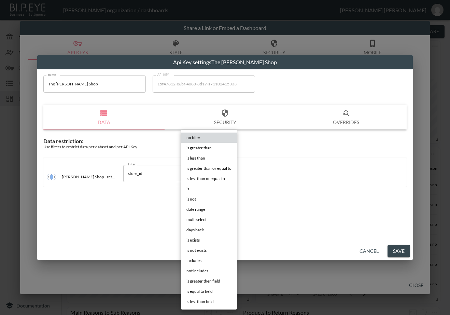
click at [203, 176] on body "BI.P.EYE, Interactive Analytics Dashboards - app [PERSON_NAME] organization / d…" at bounding box center [225, 157] width 450 height 315
click at [203, 185] on li "is" at bounding box center [209, 189] width 56 height 10
type input "is"
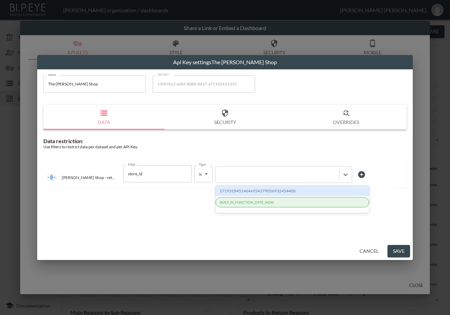
click at [234, 173] on div at bounding box center [277, 174] width 117 height 6
paste input "1719318451464x954379056932454400"
type input "1719318451464x954379056932454400"
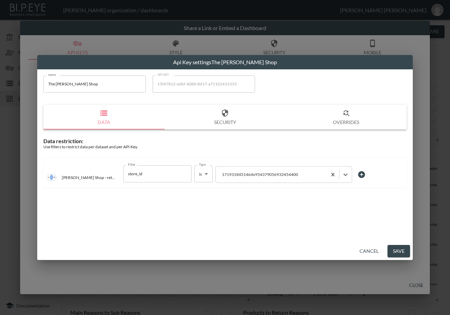
click at [396, 249] on button "Save" at bounding box center [399, 251] width 23 height 13
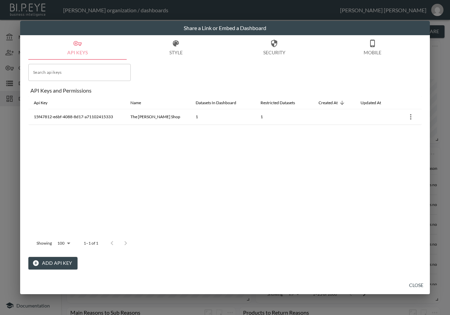
click at [418, 284] on button "Close" at bounding box center [417, 285] width 22 height 13
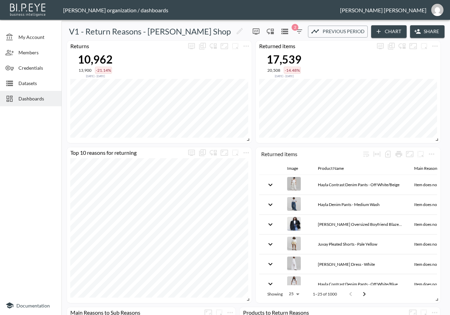
click at [32, 99] on span "Dashboards" at bounding box center [37, 98] width 38 height 7
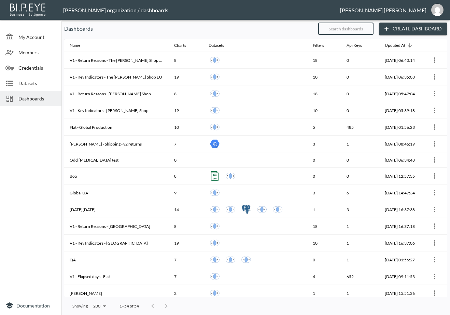
click at [349, 29] on input "text" at bounding box center [345, 28] width 55 height 17
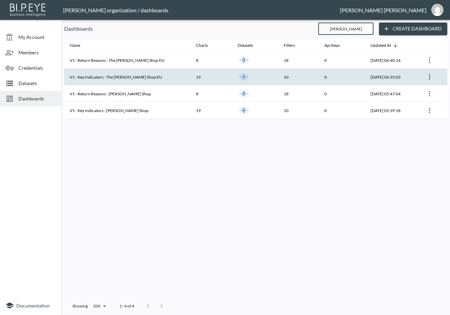
type input "[PERSON_NAME]"
click at [155, 73] on th "V1 - Key Indicators - The [PERSON_NAME] Shop EU" at bounding box center [127, 77] width 126 height 17
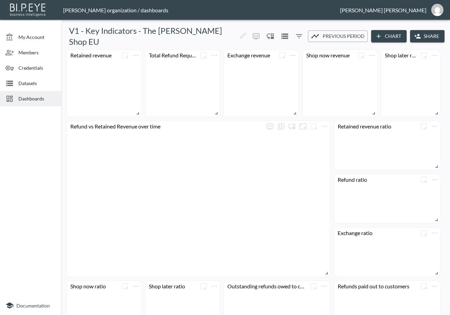
click at [432, 30] on button "Share" at bounding box center [427, 36] width 35 height 13
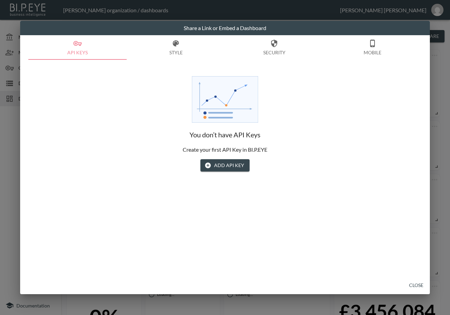
click at [225, 162] on button "Add API Key" at bounding box center [225, 165] width 49 height 13
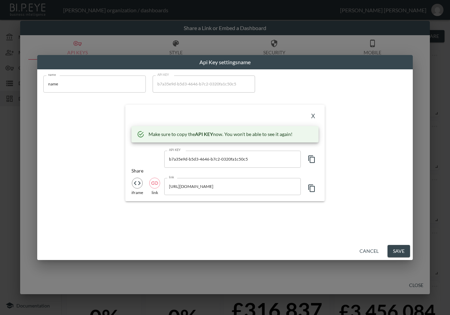
click at [140, 111] on div "X" at bounding box center [225, 116] width 187 height 11
click at [315, 160] on icon "button" at bounding box center [312, 159] width 8 height 8
click at [90, 87] on input "name" at bounding box center [94, 84] width 103 height 17
drag, startPoint x: 90, startPoint y: 87, endPoint x: 26, endPoint y: 94, distance: 63.7
click at [26, 94] on div "Api Key settings name name name name API KEY b7a35e9d-b5d3-4646-b7c2-0320fa1c50…" at bounding box center [225, 157] width 450 height 315
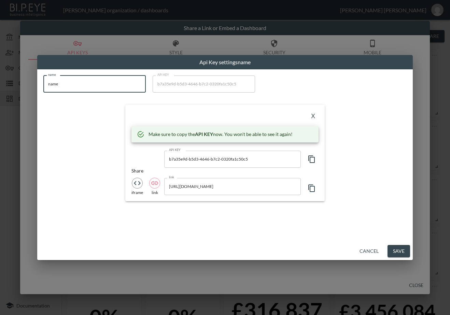
paste input "The [PERSON_NAME] Shop EU"
type input "The [PERSON_NAME] Shop EU"
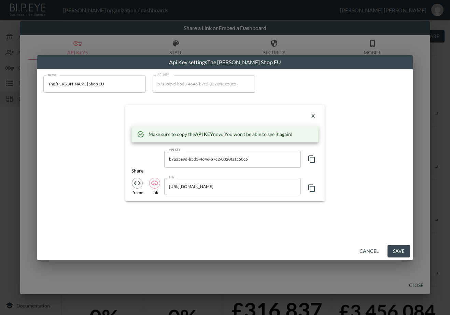
click at [167, 107] on div "X Make sure to copy the API KEY now. You won't be able to see it again! API KEY…" at bounding box center [225, 153] width 200 height 96
click at [316, 113] on button "X" at bounding box center [313, 116] width 11 height 11
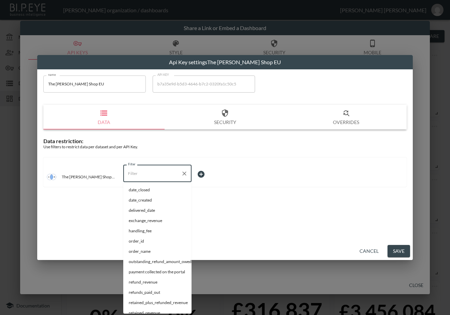
click at [169, 171] on input "Filter" at bounding box center [152, 173] width 52 height 11
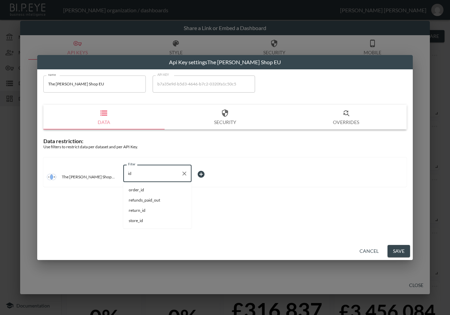
click at [144, 218] on span "store_id" at bounding box center [157, 221] width 57 height 6
type input "store_id"
click at [204, 171] on body "BI.P.EYE, Interactive Analytics Dashboards - app [PERSON_NAME] organization / d…" at bounding box center [225, 157] width 450 height 315
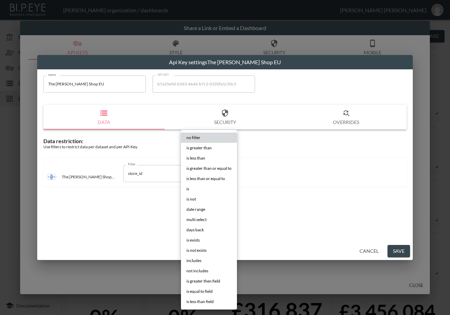
click at [205, 185] on li "is" at bounding box center [209, 189] width 56 height 10
type input "is"
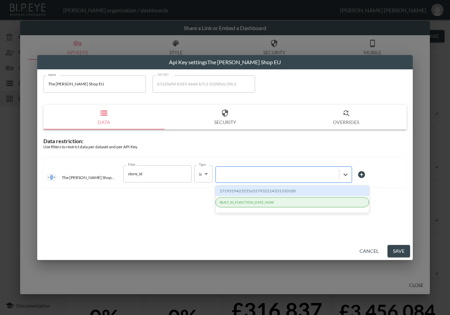
click at [255, 173] on div at bounding box center [277, 174] width 117 height 6
paste input "1719319423255x527932214331310100"
type input "1719319423255x527932214331310100"
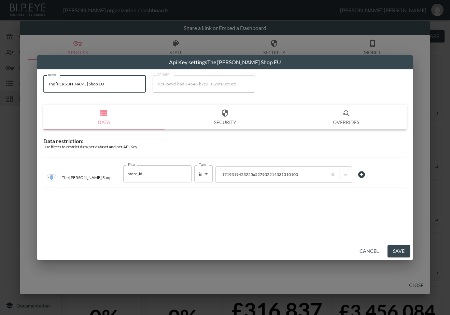
drag, startPoint x: 91, startPoint y: 82, endPoint x: 41, endPoint y: 89, distance: 50.4
click at [41, 89] on div "name The [PERSON_NAME] Shop EU name API KEY b7a35e9d-b5d3-4646-b7c2-0320fa1c50c…" at bounding box center [225, 133] width 372 height 124
drag, startPoint x: 378, startPoint y: 238, endPoint x: 387, endPoint y: 242, distance: 10.4
click at [387, 241] on div "name The [PERSON_NAME] Shop EU name API KEY b7a35e9d-b5d3-4646-b7c2-0320fa1c50c…" at bounding box center [225, 155] width 376 height 173
click at [392, 247] on button "Save" at bounding box center [399, 251] width 23 height 13
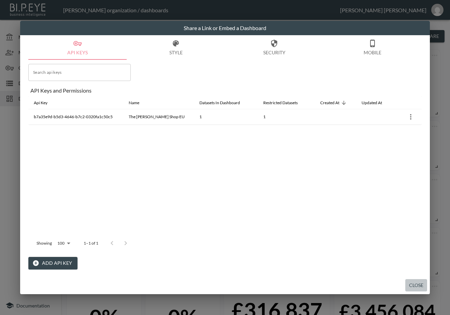
click at [419, 285] on button "Close" at bounding box center [417, 285] width 22 height 13
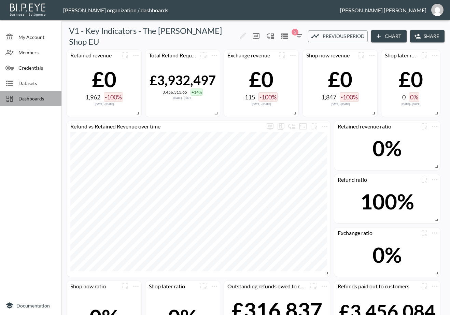
click at [50, 95] on span "Dashboards" at bounding box center [37, 98] width 38 height 7
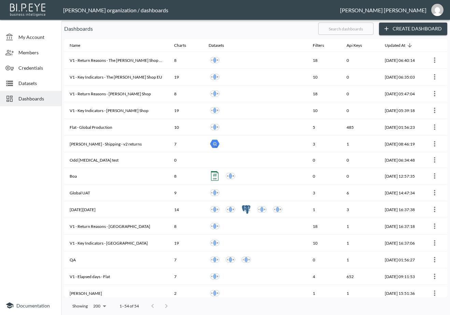
click at [350, 27] on input "text" at bounding box center [345, 28] width 55 height 17
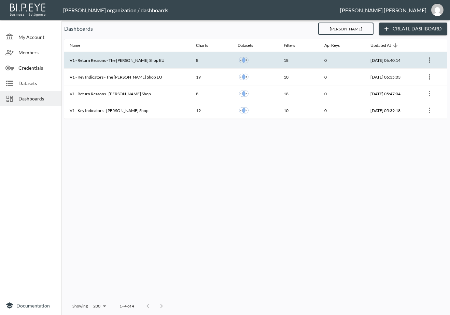
type input "[PERSON_NAME]"
click at [160, 60] on th "V1 - Return Reasons - The [PERSON_NAME] Shop EU" at bounding box center [127, 60] width 126 height 17
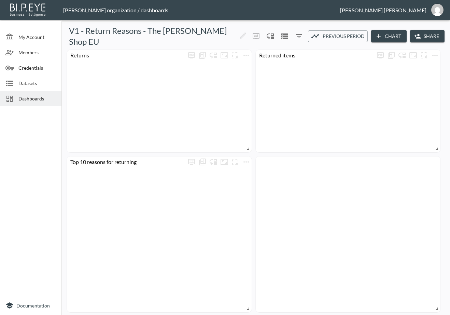
click at [423, 33] on button "Share" at bounding box center [427, 36] width 35 height 13
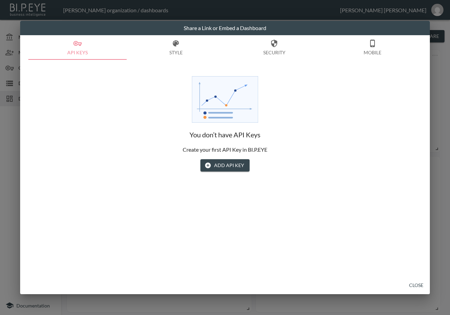
click at [231, 168] on button "Add API Key" at bounding box center [225, 165] width 49 height 13
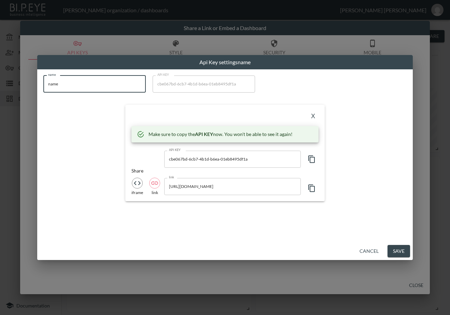
drag, startPoint x: 79, startPoint y: 85, endPoint x: 1, endPoint y: 91, distance: 77.8
click at [1, 91] on div "Api Key settings name name name name API KEY cbe067bd-6cb7-4b1d-b6ea-01eb8495df…" at bounding box center [225, 157] width 450 height 315
paste input "The [PERSON_NAME] Shop EU"
type input "The [PERSON_NAME] Shop EU"
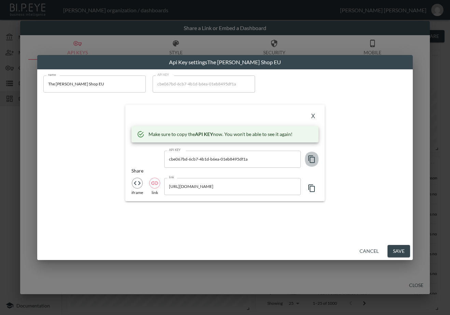
click at [310, 157] on icon "button" at bounding box center [312, 159] width 6 height 8
click at [149, 154] on div "API KEY cbe067bd-6cb7-4b1d-b6ea-01eb8495df1a API KEY" at bounding box center [225, 159] width 187 height 17
click at [314, 115] on button "X" at bounding box center [313, 116] width 11 height 11
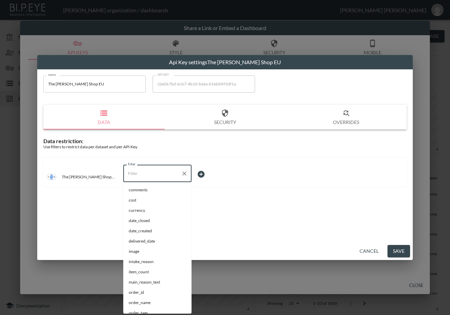
click at [134, 179] on input "Filter" at bounding box center [152, 173] width 52 height 11
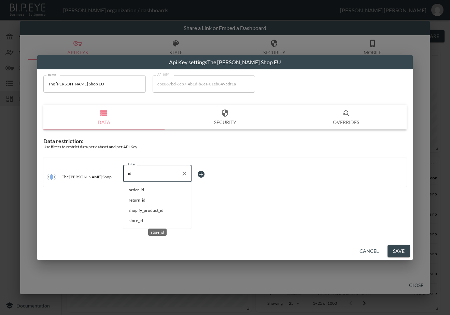
click at [136, 222] on span "store_id" at bounding box center [157, 221] width 57 height 6
type input "store_id"
click at [218, 174] on body "BI.P.EYE, Interactive Analytics Dashboards - app [PERSON_NAME] organization / d…" at bounding box center [225, 157] width 450 height 315
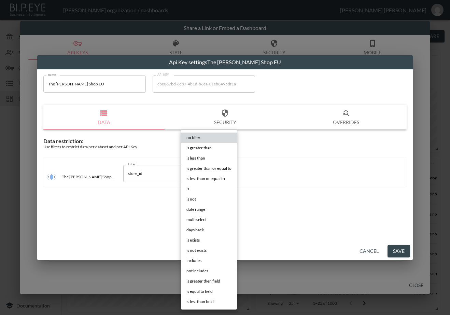
click at [205, 190] on li "is" at bounding box center [209, 189] width 56 height 10
type input "is"
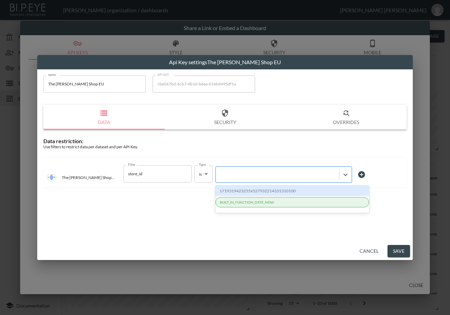
click at [268, 174] on div at bounding box center [277, 174] width 117 height 6
paste input "1719319423255x527932214331310100"
type input "1719319423255x527932214331310100"
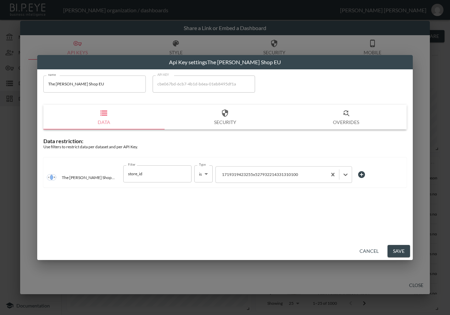
click at [402, 253] on button "Save" at bounding box center [399, 251] width 23 height 13
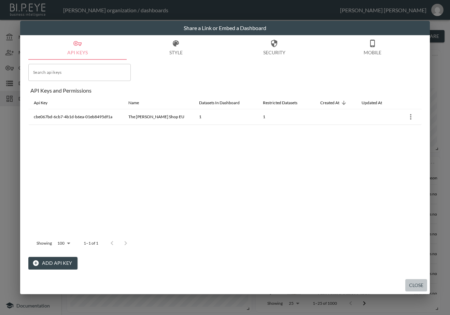
click at [417, 281] on button "Close" at bounding box center [417, 285] width 22 height 13
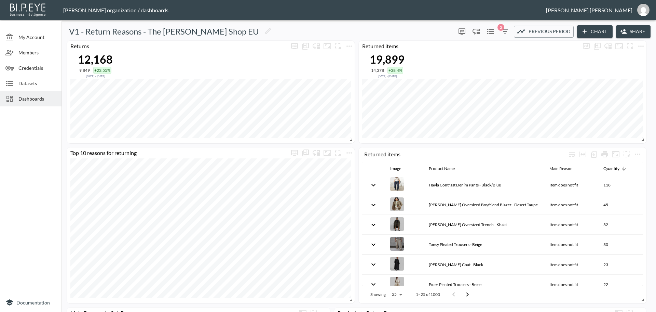
click at [42, 97] on span "Dashboards" at bounding box center [37, 98] width 38 height 7
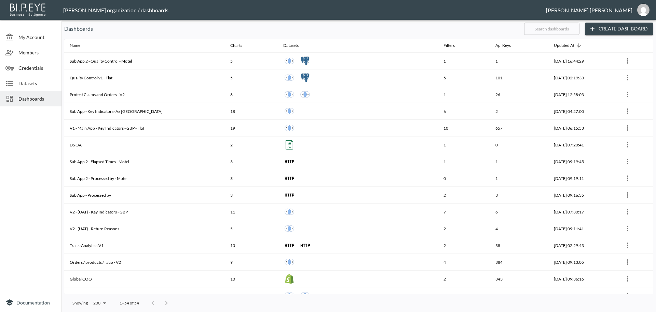
scroll to position [498, 0]
click at [544, 23] on input "text" at bounding box center [551, 28] width 55 height 17
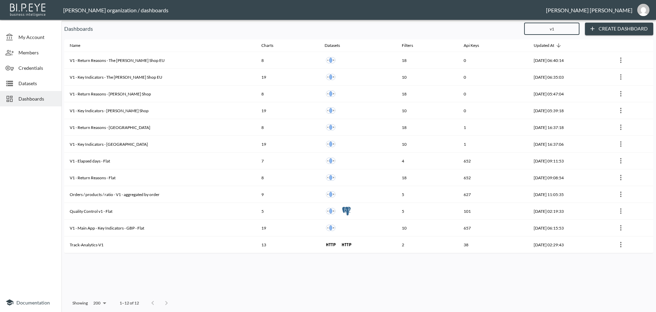
scroll to position [0, 0]
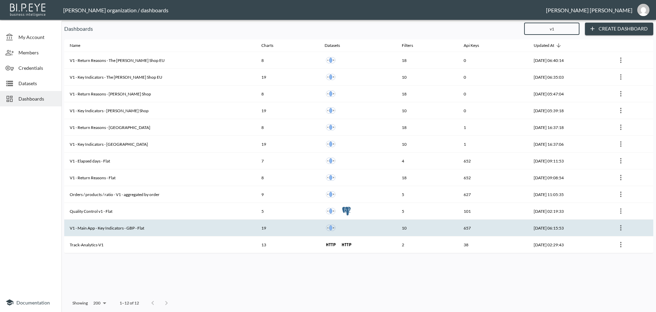
type input "v1"
click at [137, 232] on th "V1 - Main App - Key Indicators - GBP - Flat" at bounding box center [160, 227] width 192 height 17
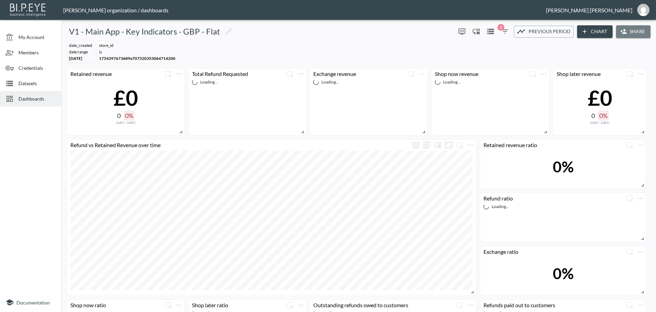
click at [631, 32] on button "Share" at bounding box center [633, 31] width 35 height 13
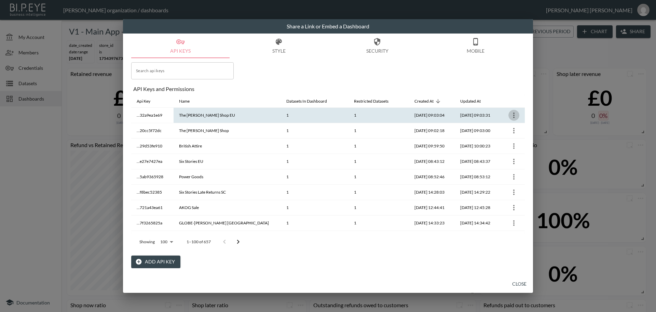
click at [510, 112] on icon "more" at bounding box center [514, 115] width 8 height 8
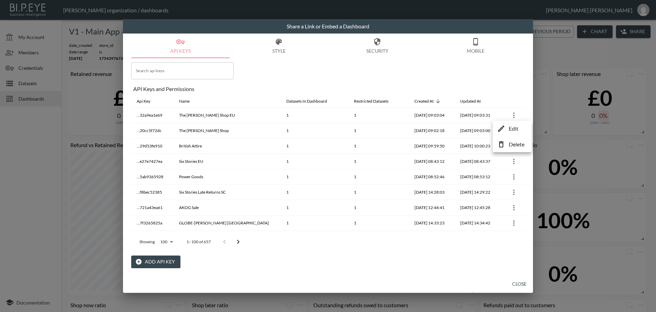
click at [511, 145] on p "Delete" at bounding box center [517, 144] width 16 height 8
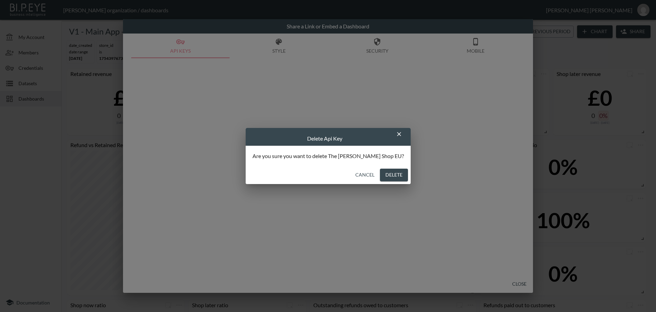
click at [380, 176] on button "Delete" at bounding box center [394, 174] width 28 height 13
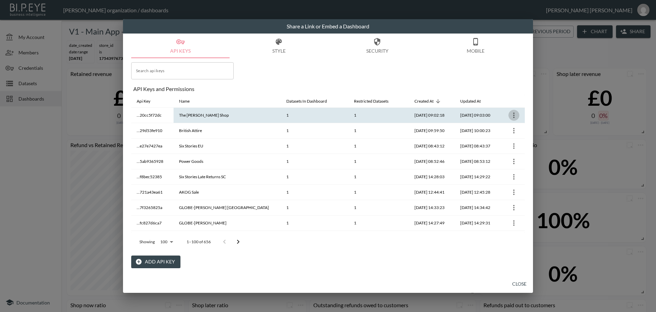
click at [513, 113] on icon "more" at bounding box center [513, 114] width 1 height 5
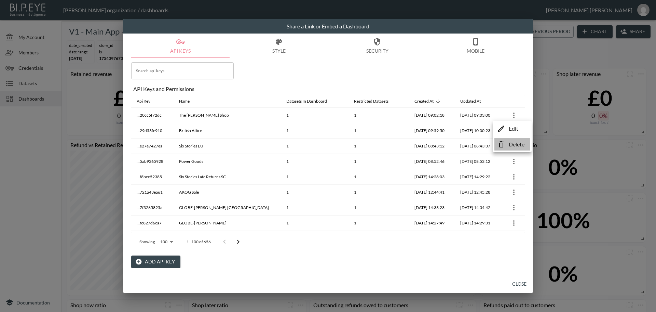
click at [510, 146] on p "Delete" at bounding box center [517, 144] width 16 height 8
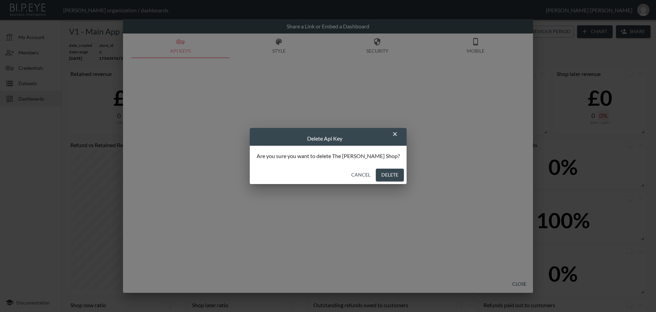
click at [379, 171] on button "Delete" at bounding box center [390, 174] width 28 height 13
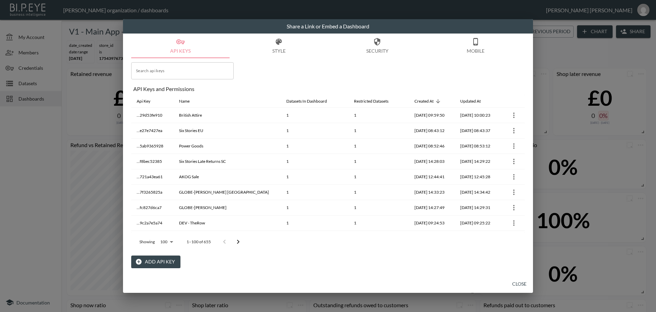
click at [519, 280] on button "Close" at bounding box center [519, 283] width 22 height 13
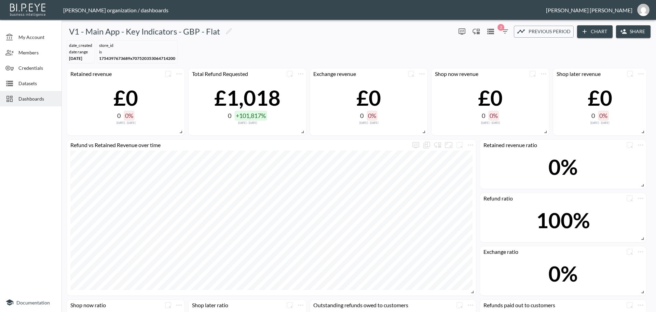
click at [26, 95] on span "Dashboards" at bounding box center [37, 98] width 38 height 7
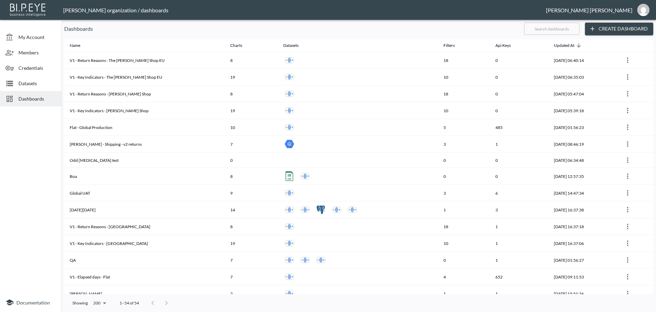
click at [557, 31] on input "text" at bounding box center [551, 28] width 55 height 17
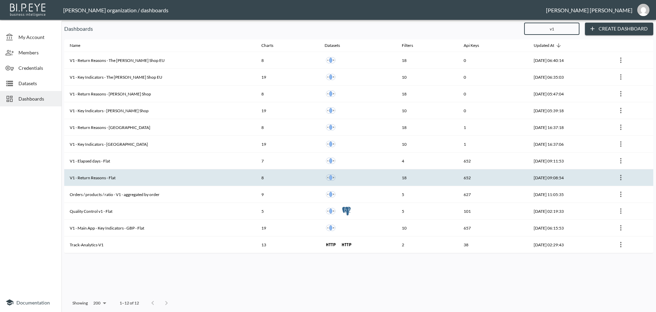
type input "v1"
click at [128, 173] on th "V1 - Return Reasons - Flat" at bounding box center [160, 177] width 192 height 17
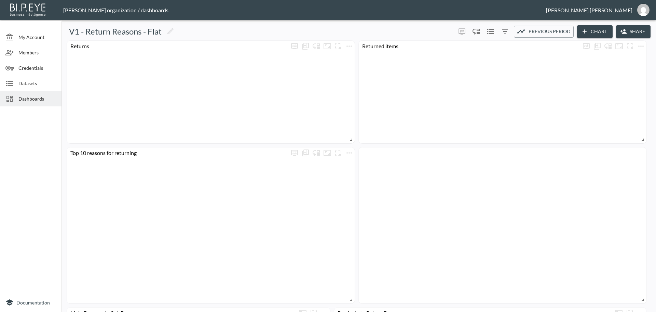
click at [640, 28] on button "Share" at bounding box center [633, 31] width 35 height 13
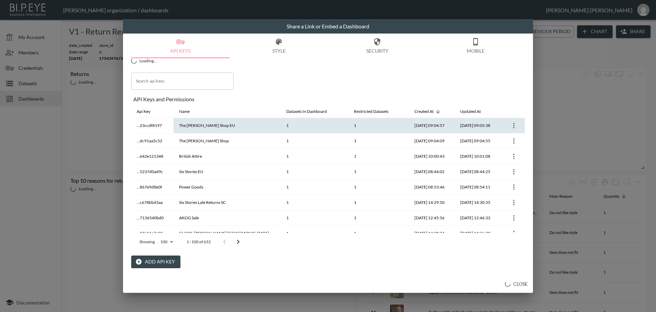
click at [513, 123] on icon "more" at bounding box center [513, 125] width 1 height 5
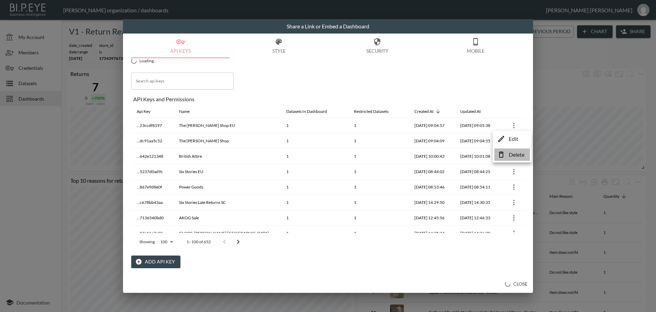
click at [508, 153] on li "Delete" at bounding box center [512, 154] width 36 height 12
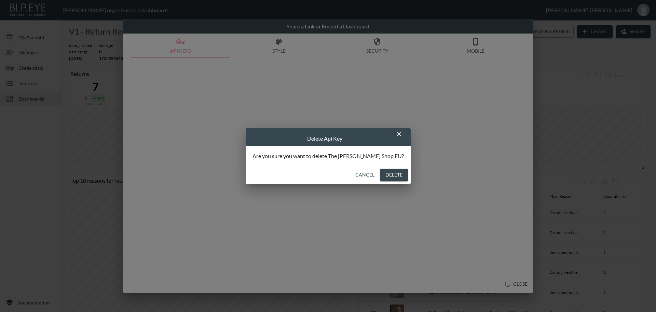
click at [381, 177] on button "Delete" at bounding box center [394, 174] width 28 height 13
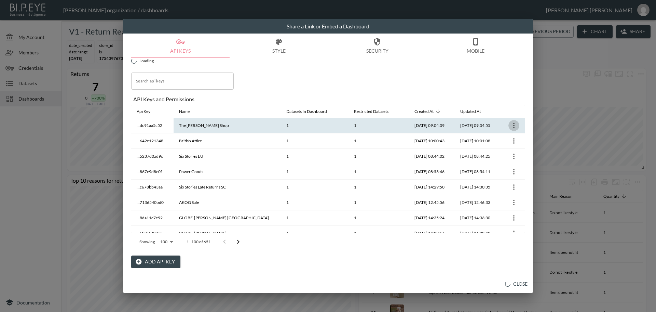
click at [512, 122] on icon "more" at bounding box center [514, 125] width 8 height 8
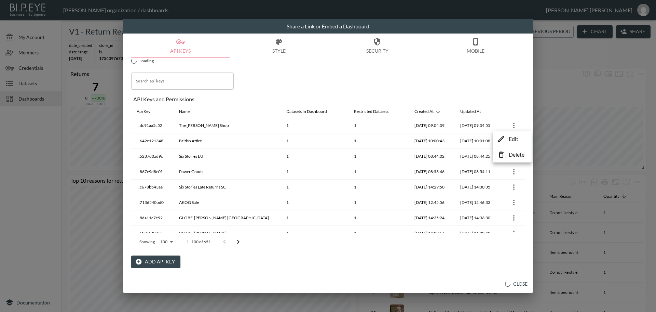
click at [508, 153] on div at bounding box center [328, 156] width 656 height 312
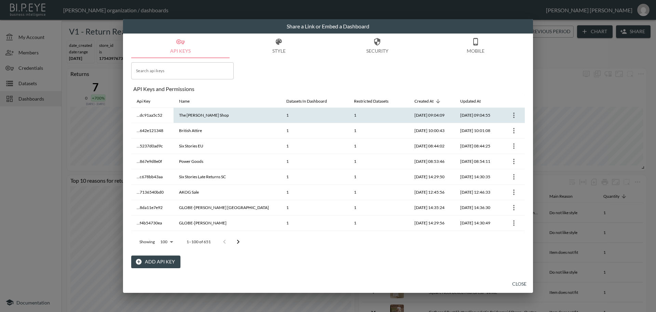
click at [510, 113] on icon "more" at bounding box center [514, 115] width 8 height 8
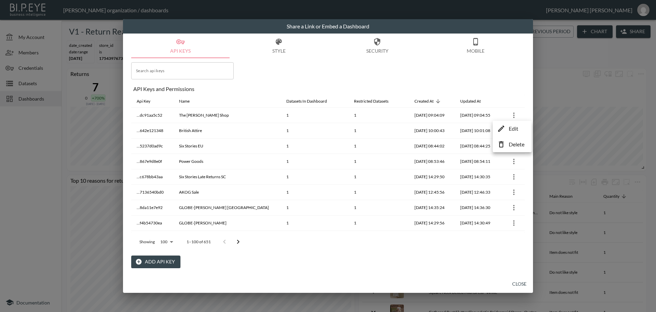
click at [504, 143] on icon at bounding box center [501, 144] width 8 height 8
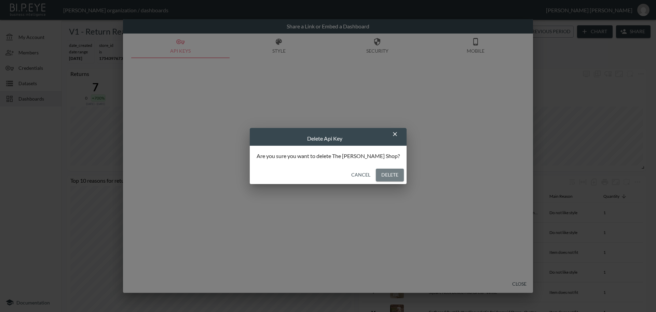
click at [376, 175] on button "Delete" at bounding box center [390, 174] width 28 height 13
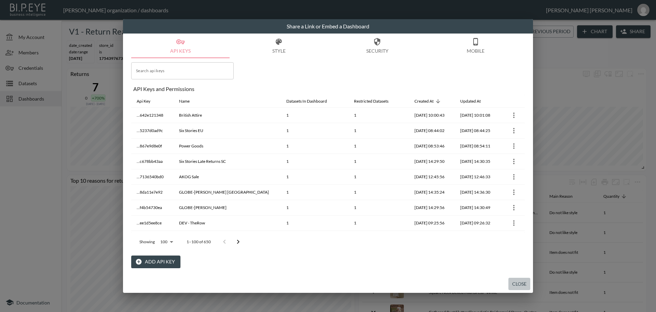
click at [517, 287] on button "Close" at bounding box center [519, 283] width 22 height 13
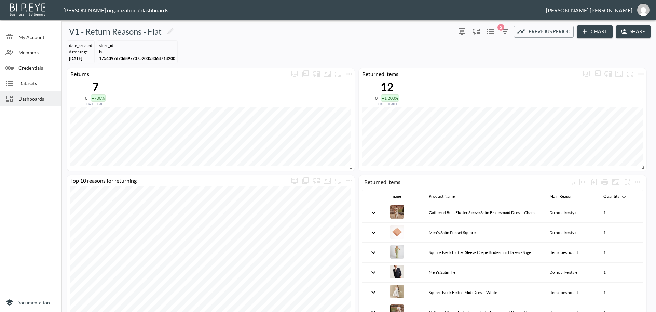
click at [32, 99] on span "Dashboards" at bounding box center [37, 98] width 38 height 7
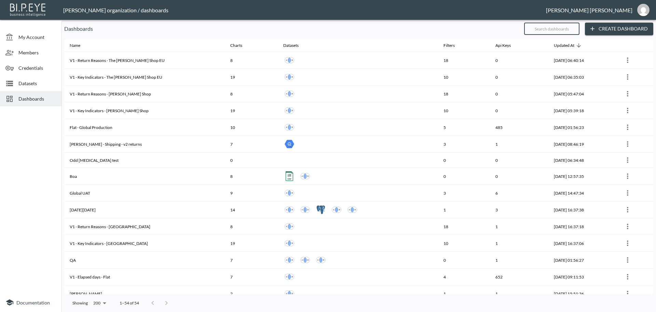
click at [567, 31] on input "text" at bounding box center [551, 28] width 55 height 17
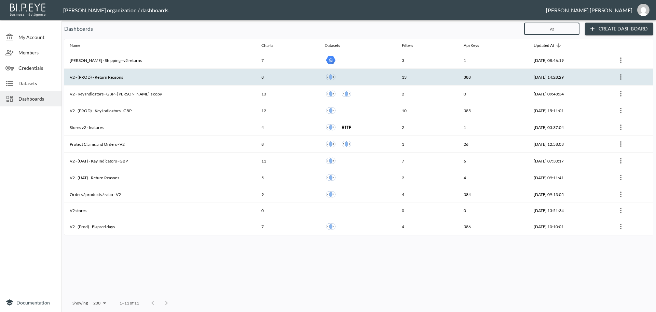
type input "v2"
click at [129, 77] on th "V2 - (PROD) - Return Reasons" at bounding box center [160, 77] width 192 height 17
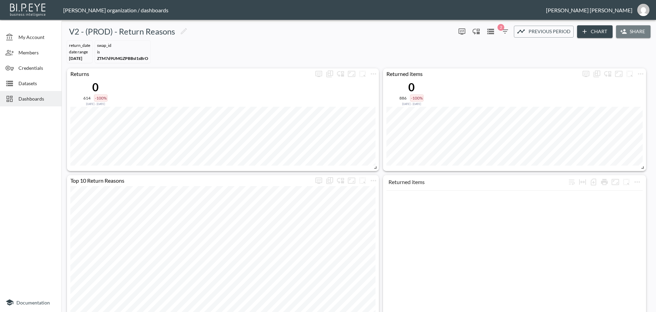
click at [627, 35] on button "Share" at bounding box center [633, 31] width 35 height 13
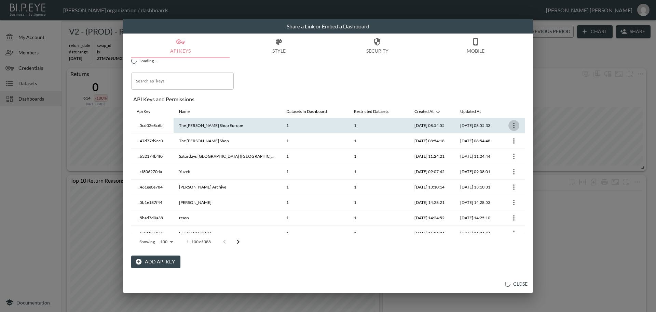
click at [513, 124] on icon "more" at bounding box center [514, 125] width 8 height 8
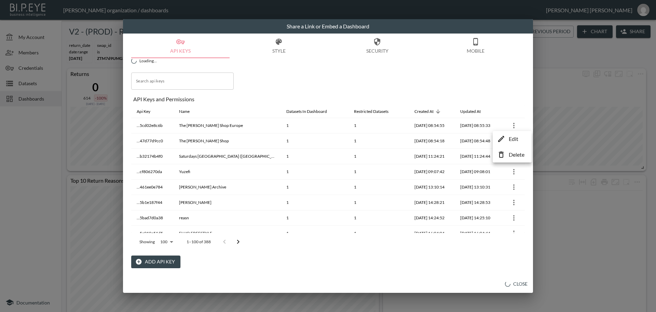
click at [507, 81] on div at bounding box center [328, 156] width 656 height 312
